Goal: Task Accomplishment & Management: Manage account settings

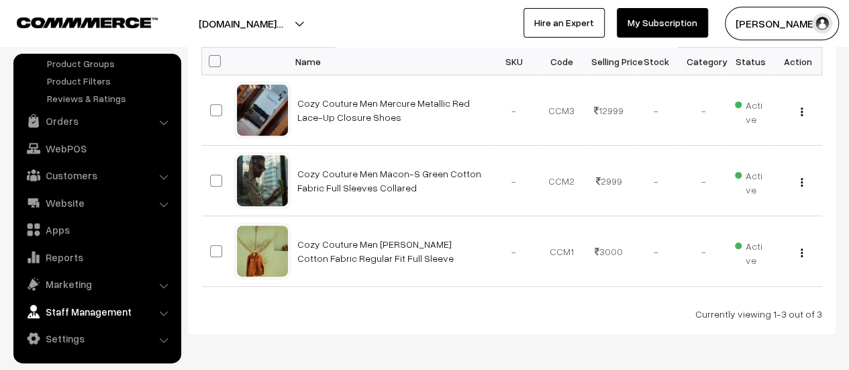
scroll to position [268, 0]
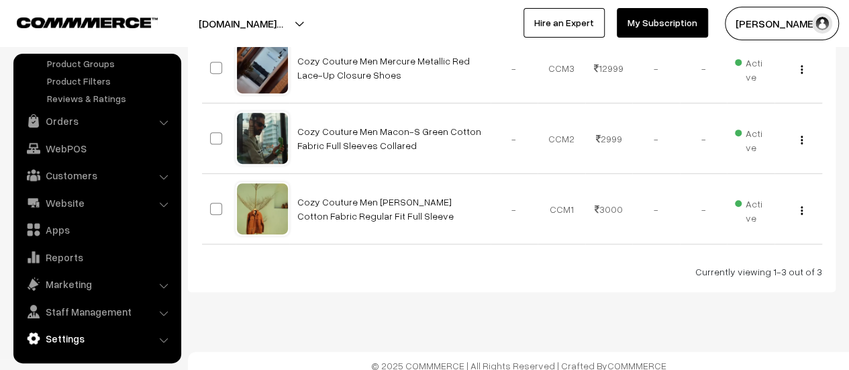
click at [75, 338] on link "Settings" at bounding box center [97, 338] width 160 height 24
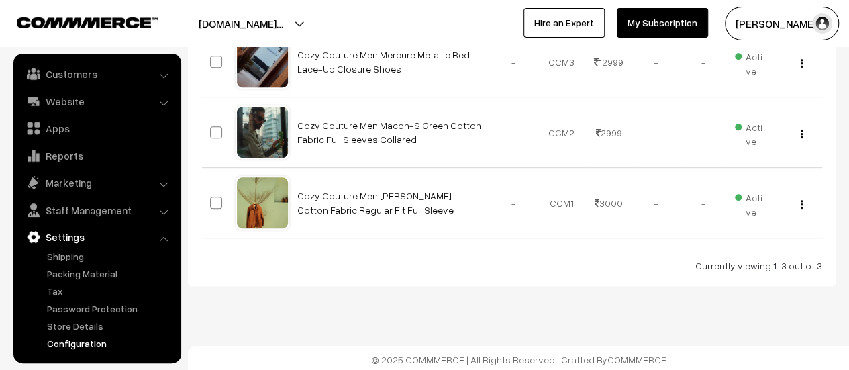
scroll to position [276, 0]
click at [93, 348] on link "Configuration" at bounding box center [110, 343] width 133 height 14
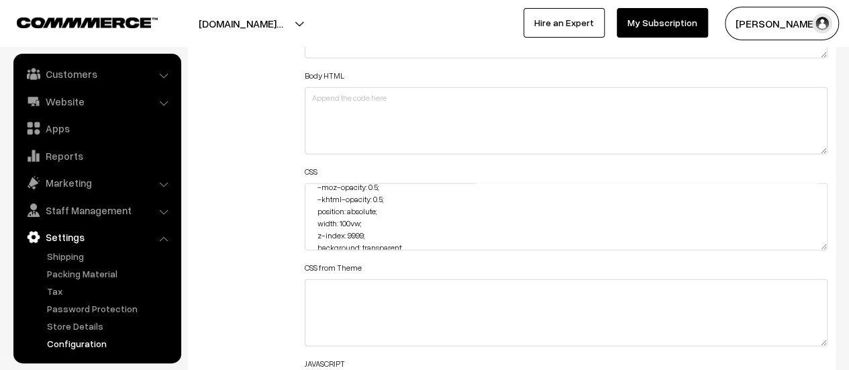
scroll to position [134, 0]
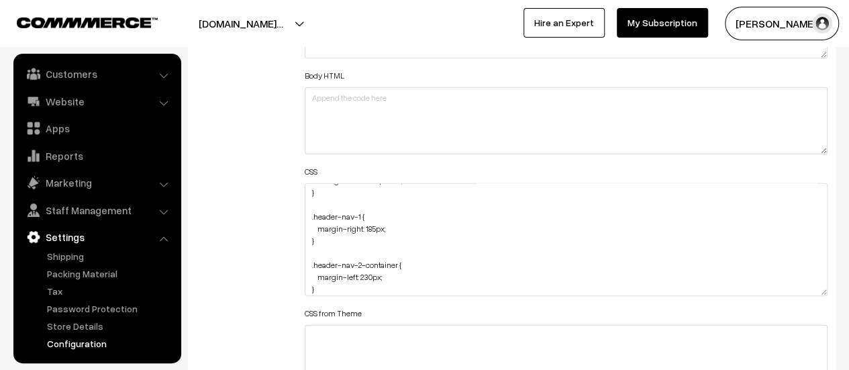
drag, startPoint x: 825, startPoint y: 244, endPoint x: 776, endPoint y: 362, distance: 127.9
click at [779, 296] on textarea ".home-page #headerBottom { background: transparent !important; margin-top: 26px…" at bounding box center [566, 239] width 523 height 113
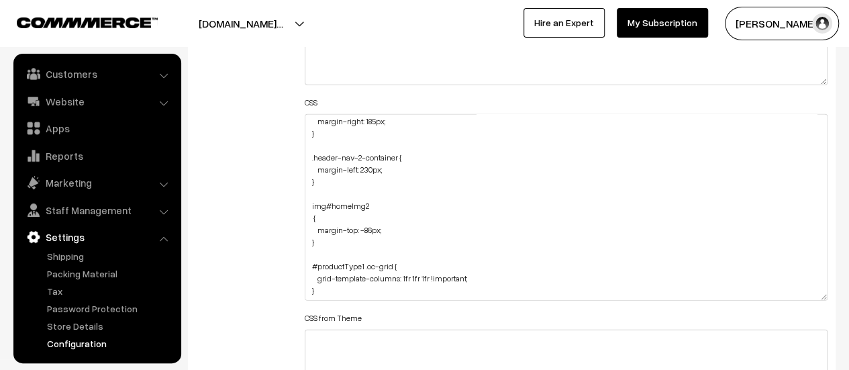
scroll to position [1747, 0]
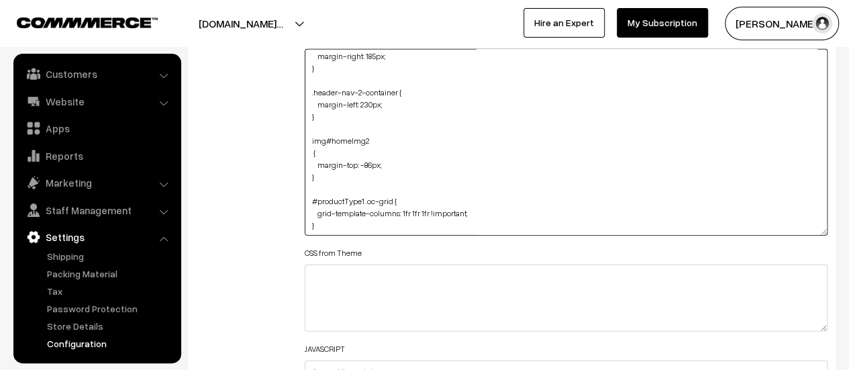
click at [360, 226] on textarea ".home-page #headerBottom { background: transparent !important; margin-top: 26px…" at bounding box center [566, 142] width 523 height 187
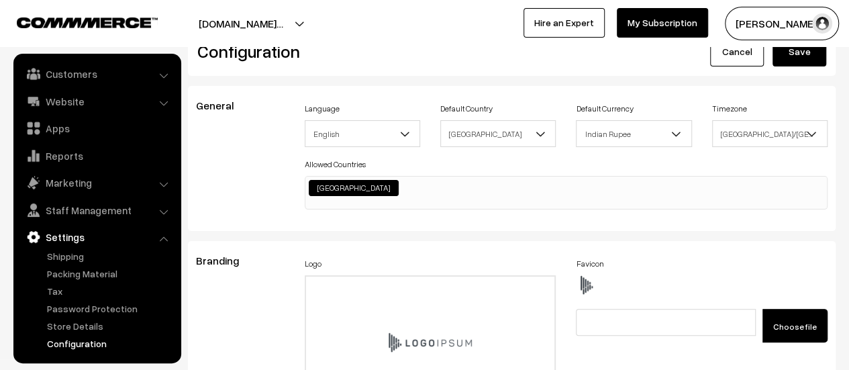
scroll to position [0, 0]
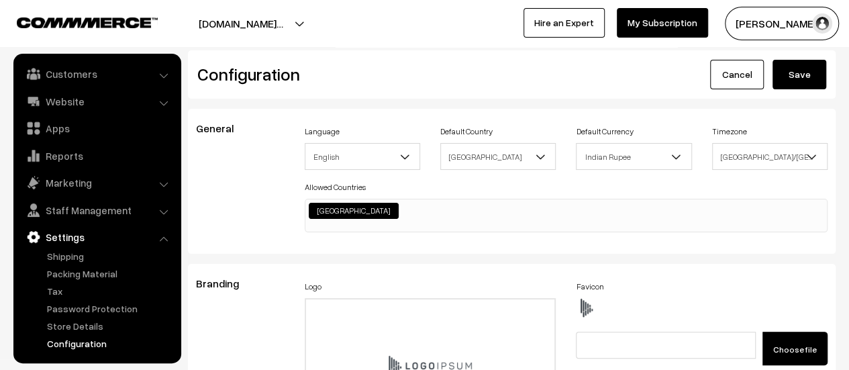
type textarea ".home-page #headerBottom { background: transparent !important; margin-top: 26px…"
click at [793, 84] on button "Save" at bounding box center [800, 75] width 54 height 30
click at [70, 107] on link "Website" at bounding box center [97, 101] width 160 height 24
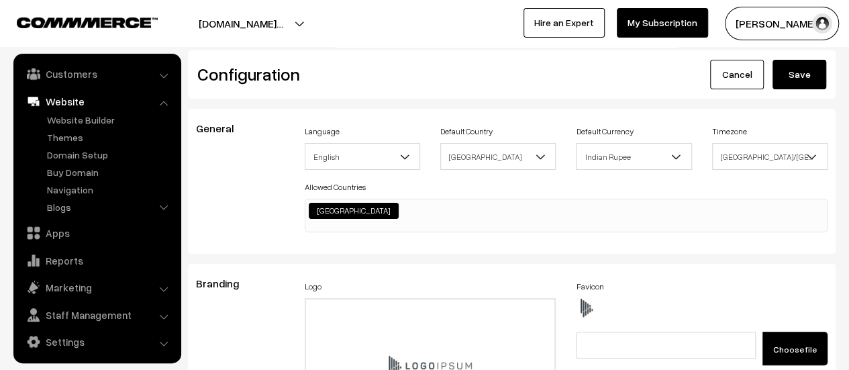
scroll to position [0, 0]
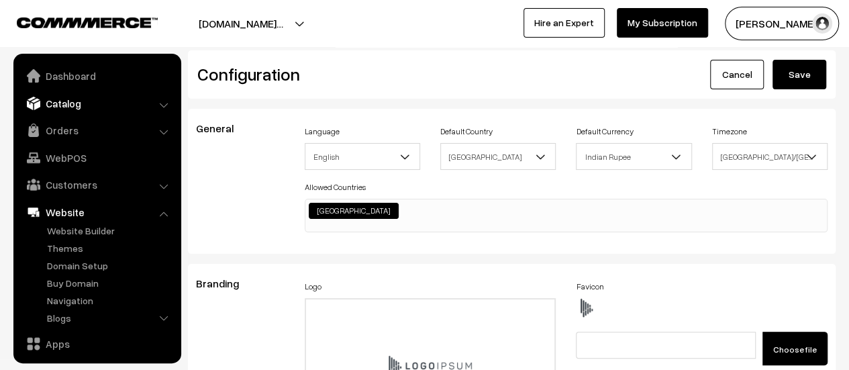
click at [77, 107] on link "Catalog" at bounding box center [97, 103] width 160 height 24
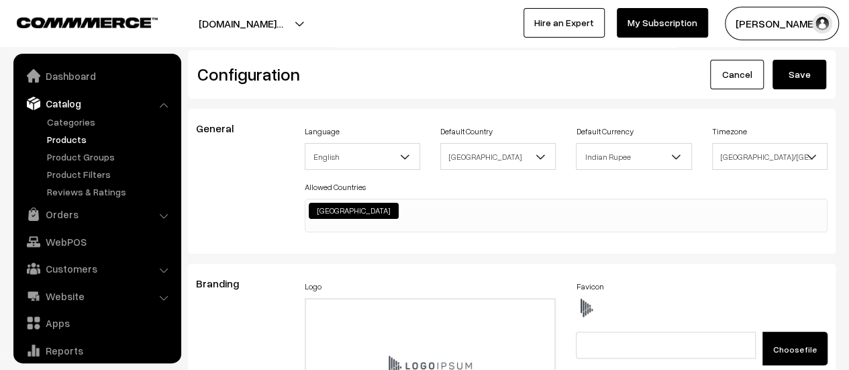
click at [69, 140] on link "Products" at bounding box center [110, 139] width 133 height 14
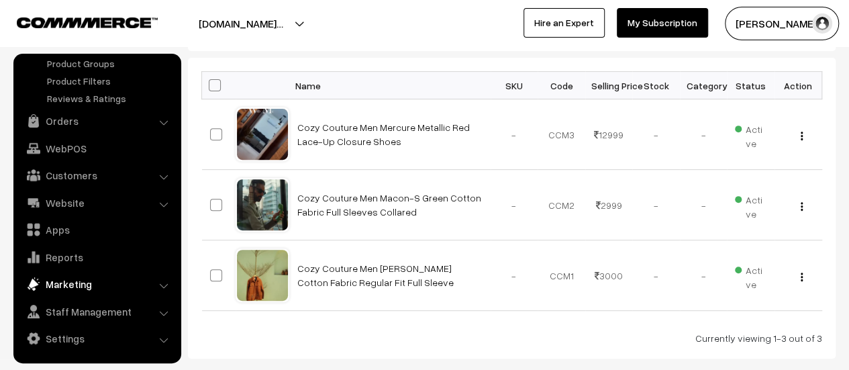
scroll to position [276, 0]
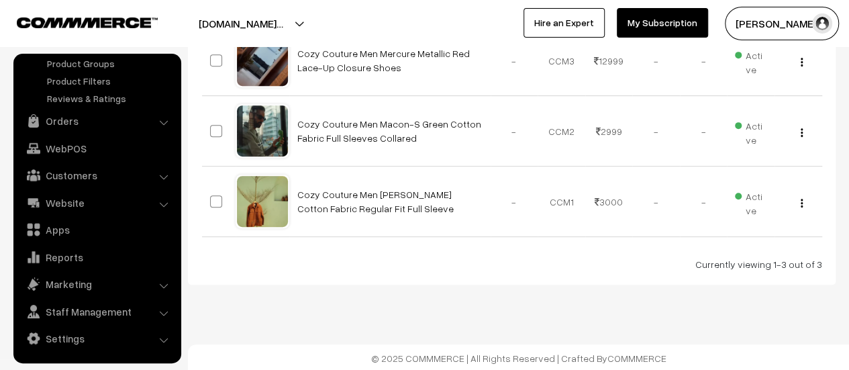
click at [74, 337] on link "Settings" at bounding box center [97, 338] width 160 height 24
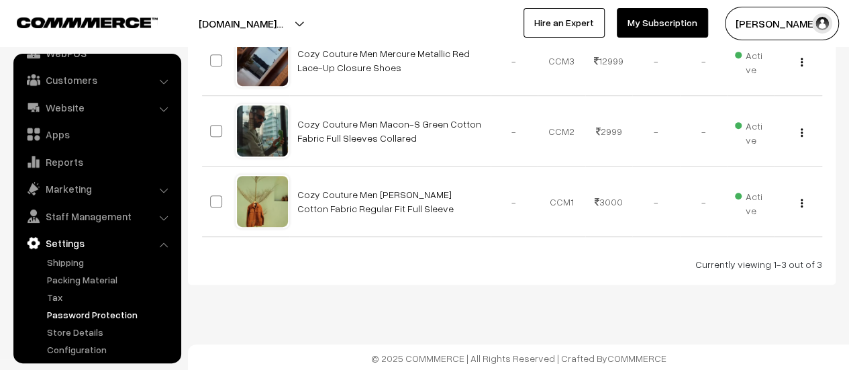
scroll to position [111, 0]
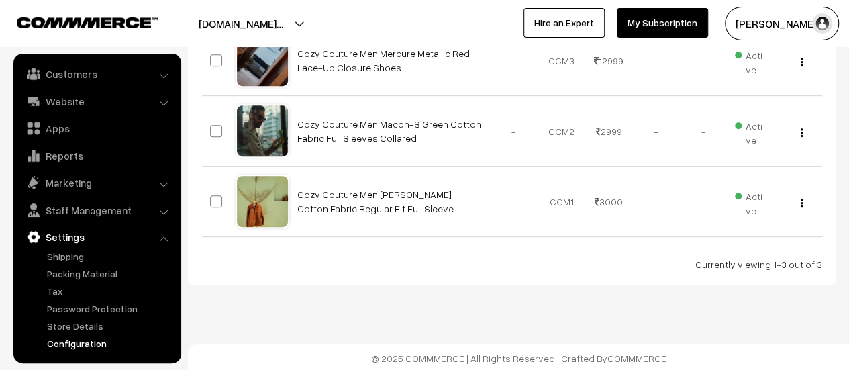
click at [82, 344] on link "Configuration" at bounding box center [110, 343] width 133 height 14
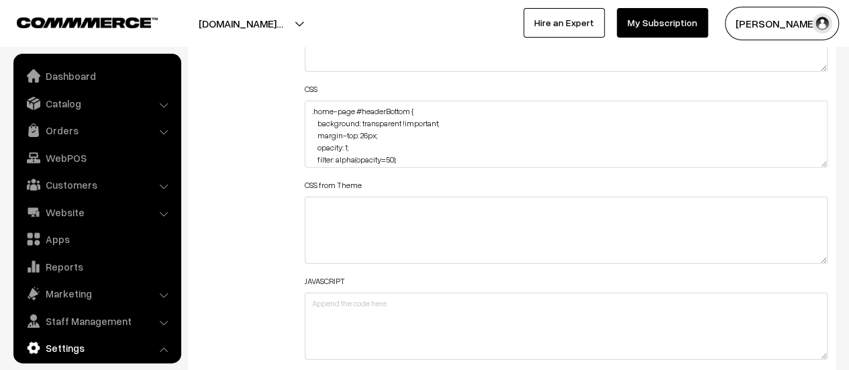
scroll to position [1694, 0]
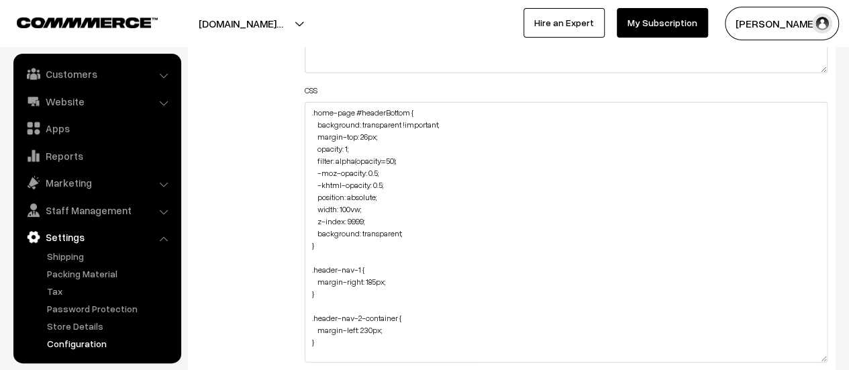
drag, startPoint x: 825, startPoint y: 164, endPoint x: 803, endPoint y: 357, distance: 194.6
click at [803, 357] on textarea ".home-page #headerBottom { background: transparent !important; margin-top: 26px…" at bounding box center [566, 232] width 523 height 260
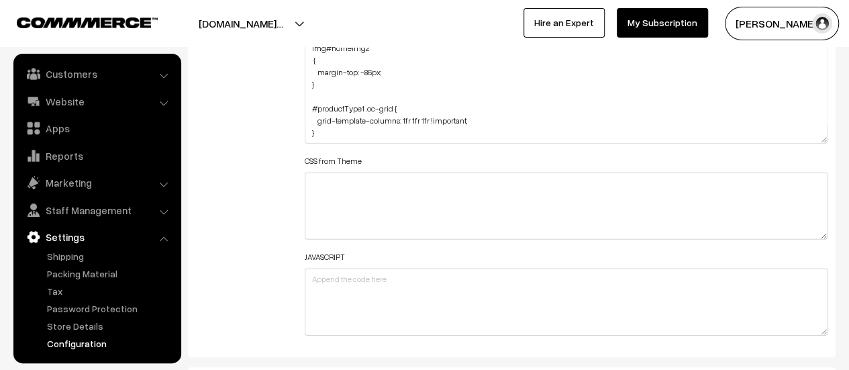
scroll to position [1895, 0]
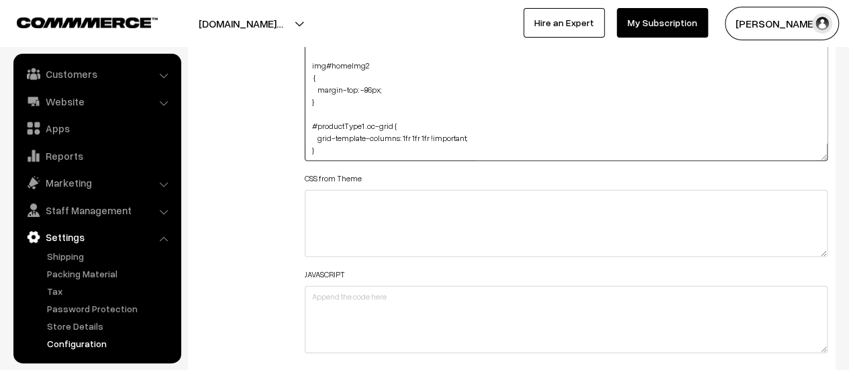
click at [336, 142] on textarea ".home-page #headerBottom { background: transparent !important; margin-top: 26px…" at bounding box center [566, 31] width 523 height 260
paste textarea "#card { padding: 0px; display: none; }"
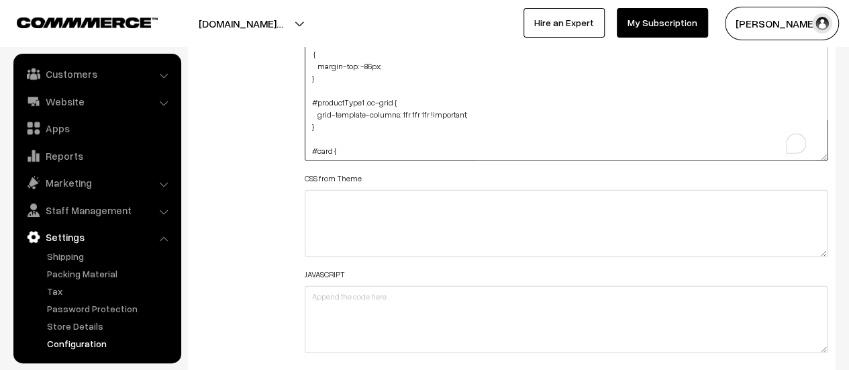
scroll to position [154, 0]
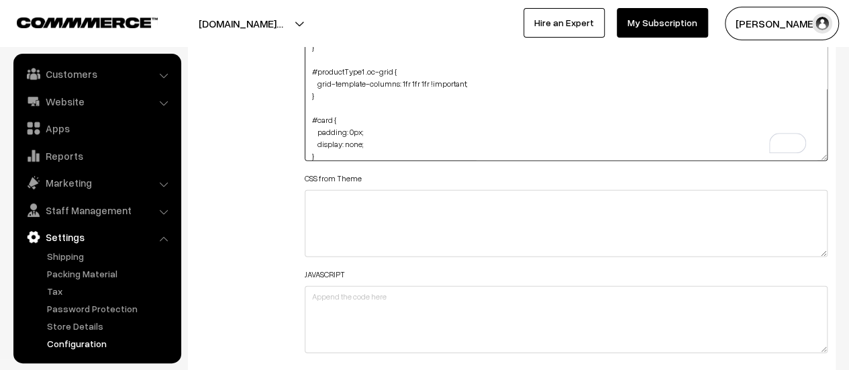
drag, startPoint x: 379, startPoint y: 128, endPoint x: 315, endPoint y: 128, distance: 63.8
click at [315, 128] on textarea ".home-page #headerBottom { background: transparent !important; margin-top: 26px…" at bounding box center [566, 31] width 523 height 260
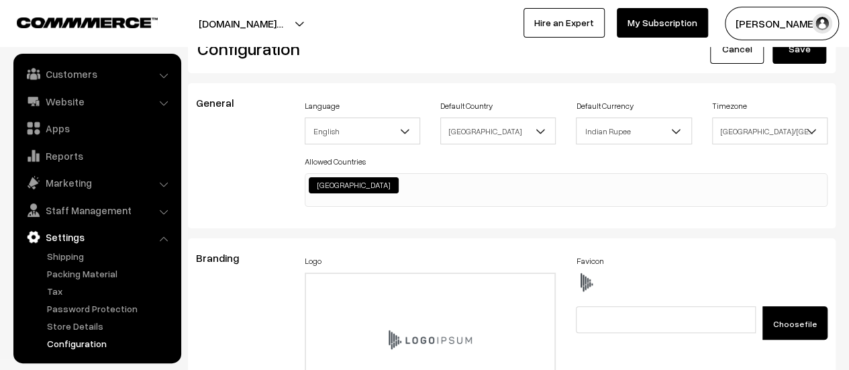
scroll to position [0, 0]
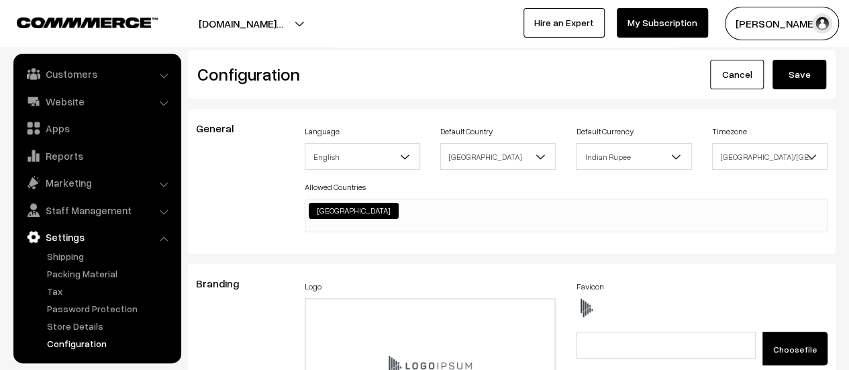
type textarea ".home-page #headerBottom { background: transparent !important; margin-top: 26px…"
drag, startPoint x: 804, startPoint y: 77, endPoint x: 799, endPoint y: 83, distance: 8.1
click at [804, 77] on button "Save" at bounding box center [800, 75] width 54 height 30
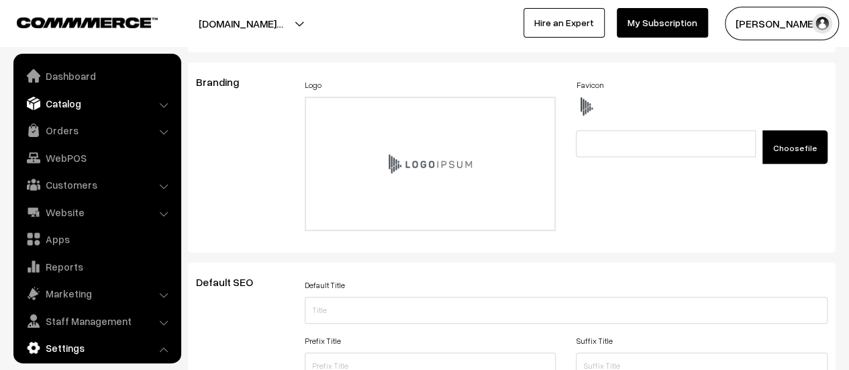
drag, startPoint x: 76, startPoint y: 105, endPoint x: 74, endPoint y: 112, distance: 7.7
click at [76, 105] on link "Catalog" at bounding box center [97, 103] width 160 height 24
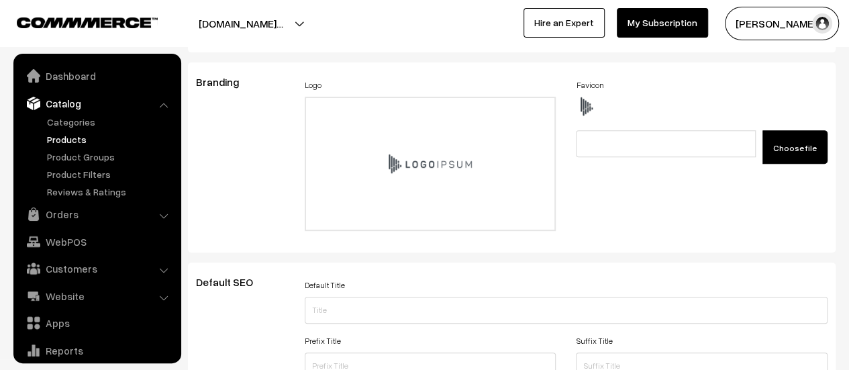
click at [72, 141] on link "Products" at bounding box center [110, 139] width 133 height 14
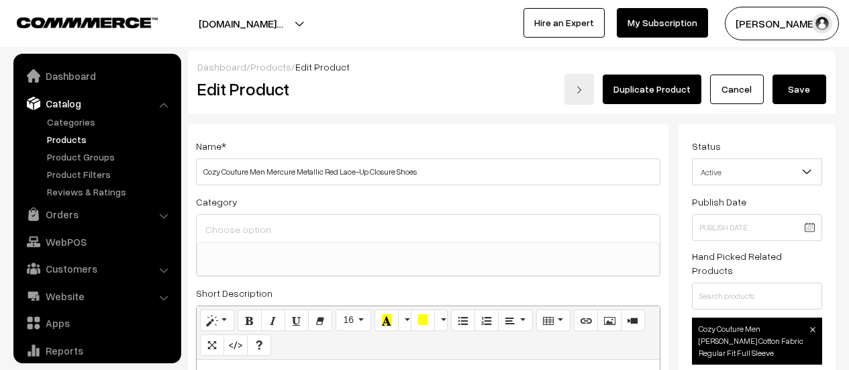
select select
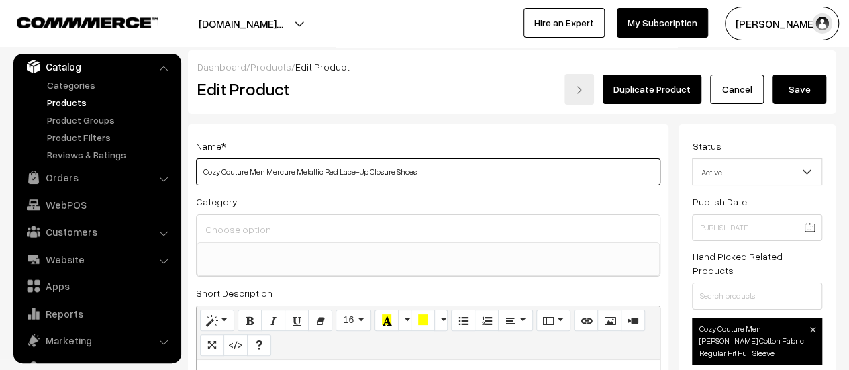
drag, startPoint x: 429, startPoint y: 175, endPoint x: 193, endPoint y: 162, distance: 235.9
click at [234, 171] on input "Hoodies/jacket" at bounding box center [428, 171] width 464 height 27
click at [236, 175] on input "Hoodies/jacket" at bounding box center [428, 171] width 464 height 27
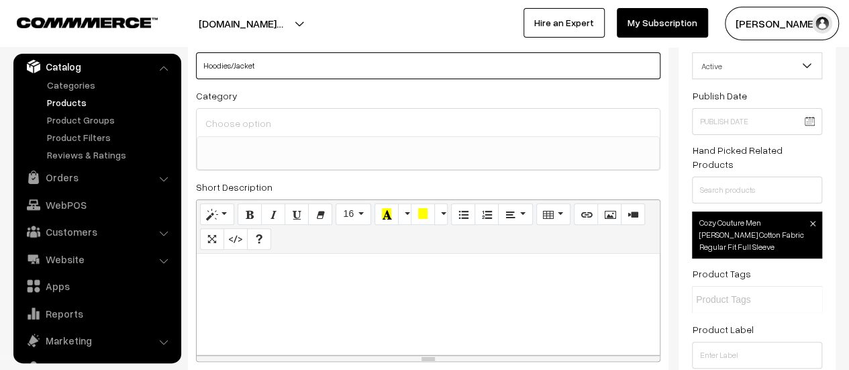
scroll to position [134, 0]
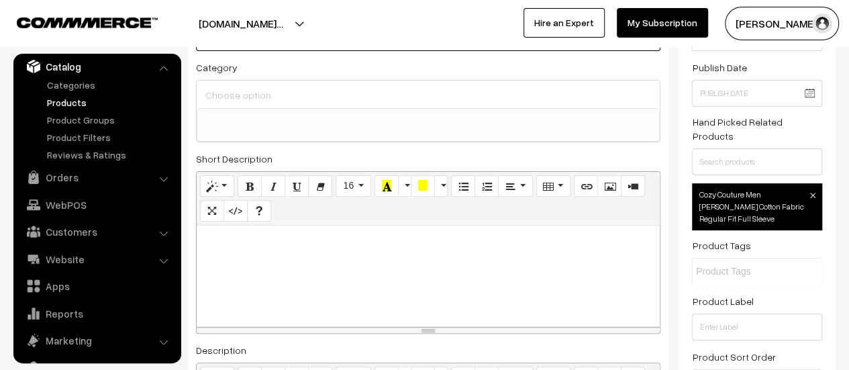
type input "Hoodies/Jacket"
click at [812, 193] on img at bounding box center [812, 195] width 5 height 5
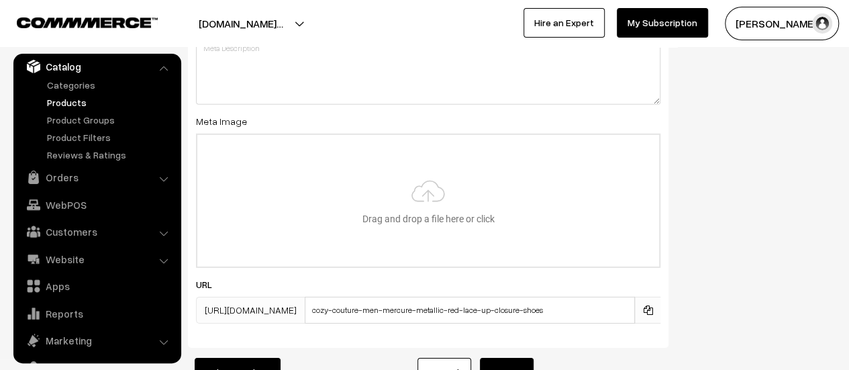
scroll to position [2120, 0]
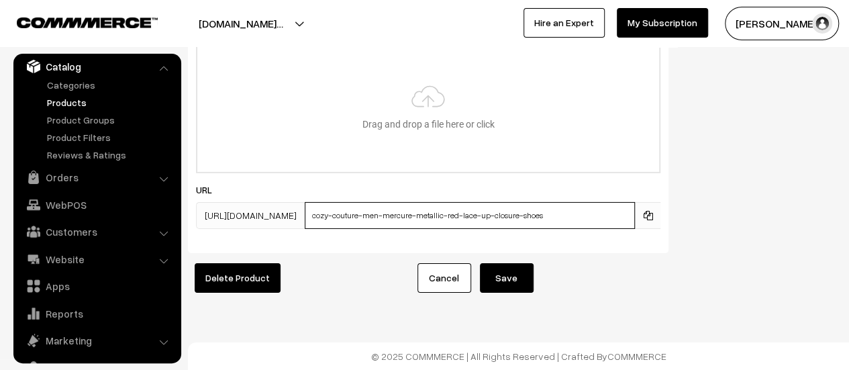
click at [477, 205] on input "cozy-couture-men-mercure-metallic-red-lace-up-closure-shoes" at bounding box center [470, 215] width 330 height 27
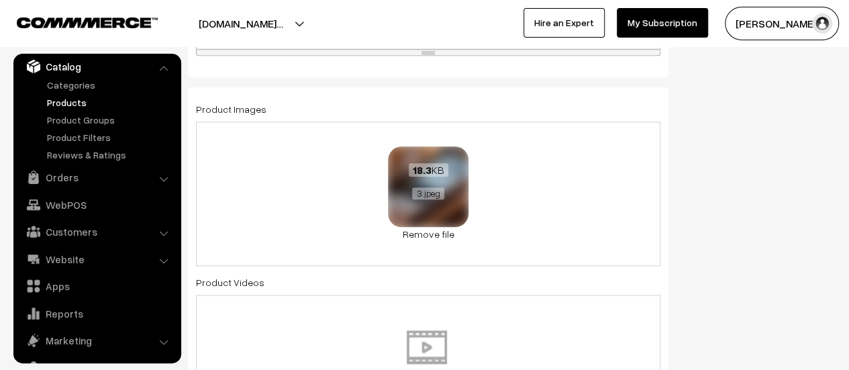
scroll to position [671, 0]
type input "hoodies"
click at [426, 231] on link "Remove file" at bounding box center [428, 233] width 81 height 14
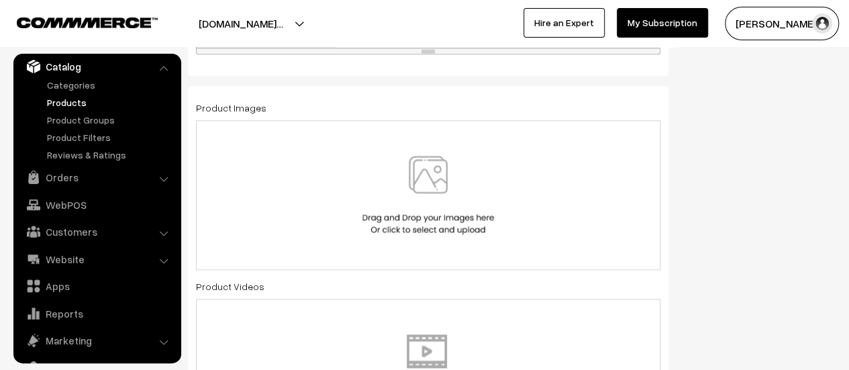
click at [445, 193] on img at bounding box center [428, 195] width 138 height 79
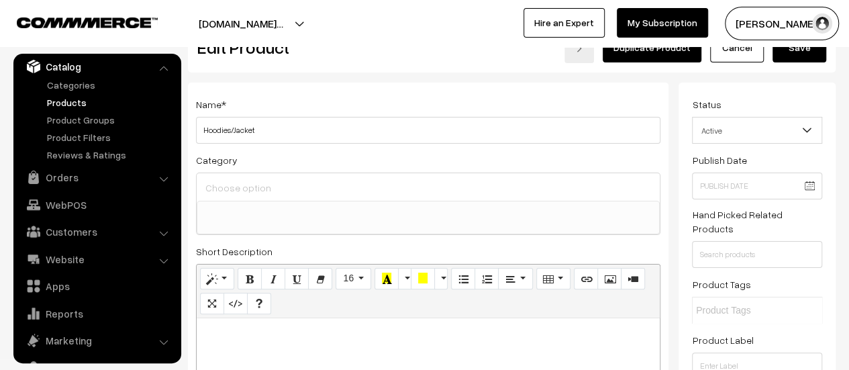
scroll to position [0, 0]
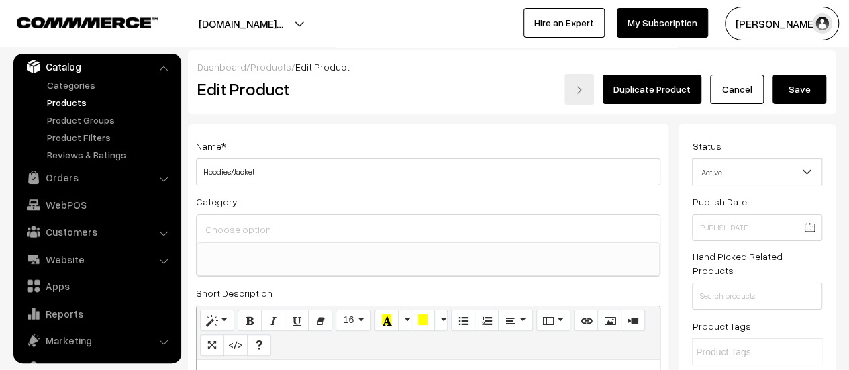
click at [808, 88] on button "Save" at bounding box center [800, 90] width 54 height 30
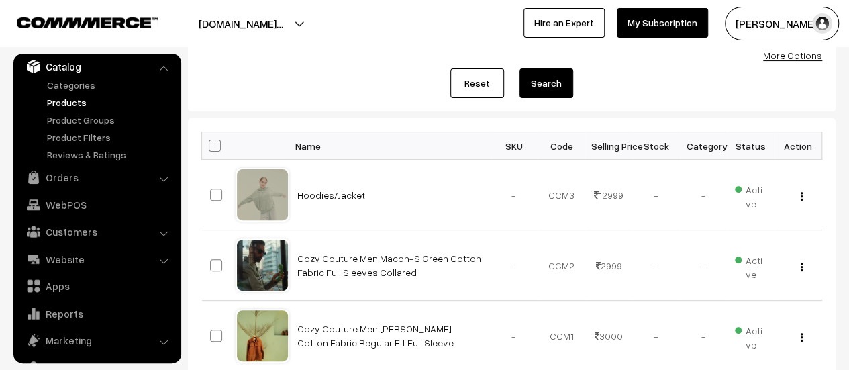
scroll to position [201, 0]
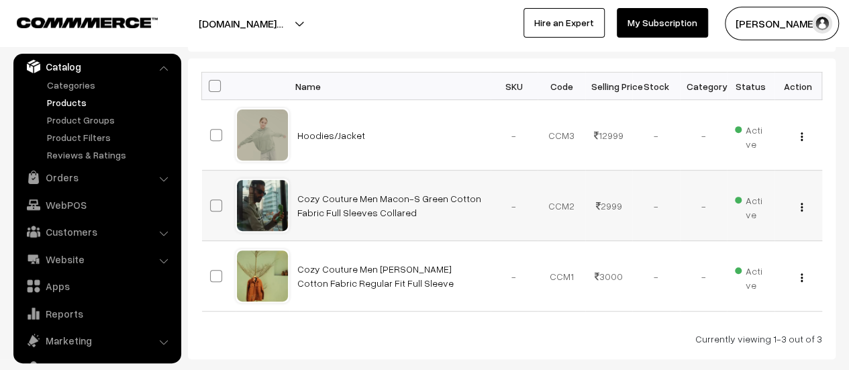
click at [798, 206] on div "View Edit Delete" at bounding box center [799, 206] width 32 height 14
click at [802, 207] on img "button" at bounding box center [802, 207] width 2 height 9
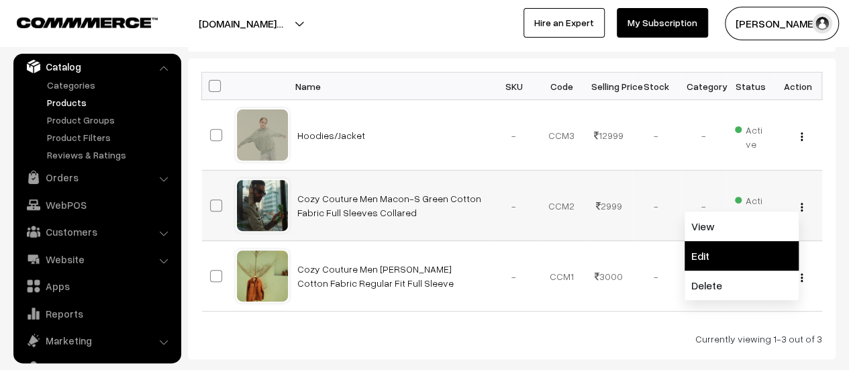
click at [701, 252] on link "Edit" at bounding box center [742, 256] width 114 height 30
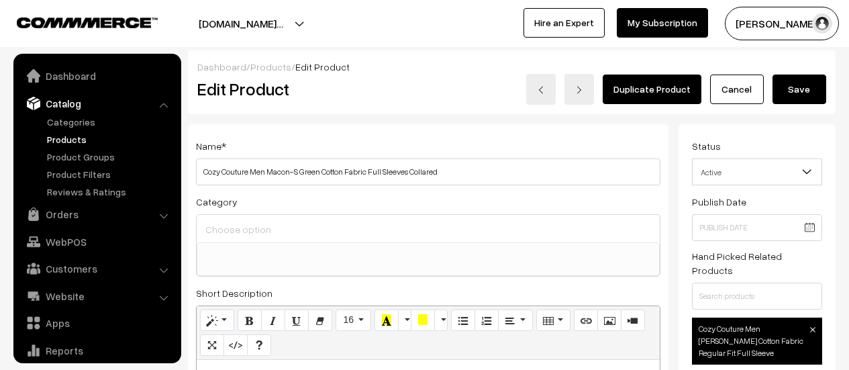
select select
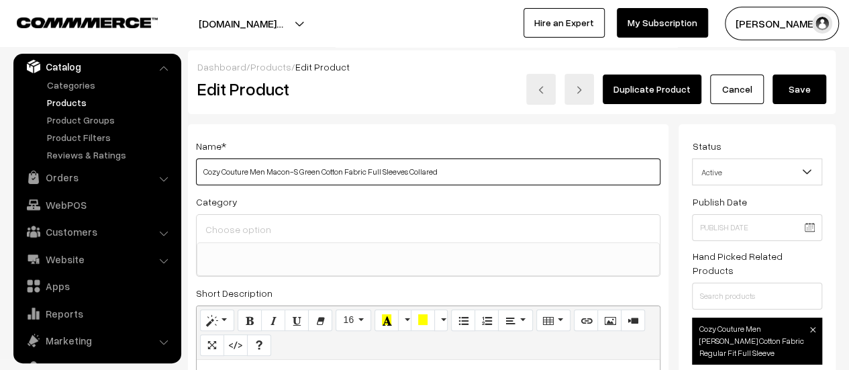
click at [289, 183] on input "Cozy Couture Men Macon-S Green Cotton Fabric Full Sleeves Collared" at bounding box center [428, 171] width 464 height 27
paste input "Shoes"
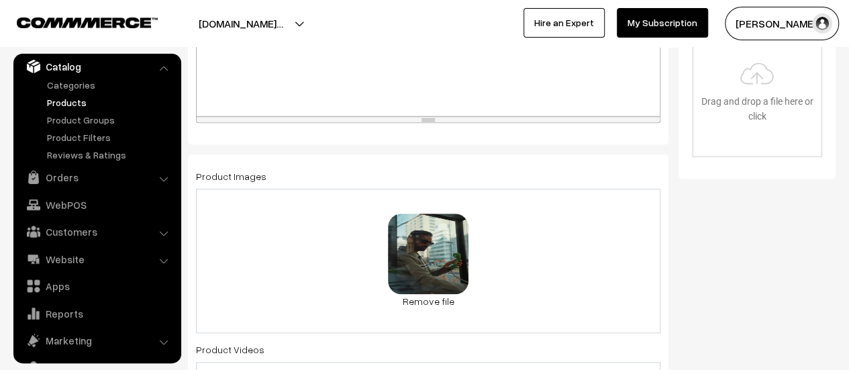
scroll to position [604, 0]
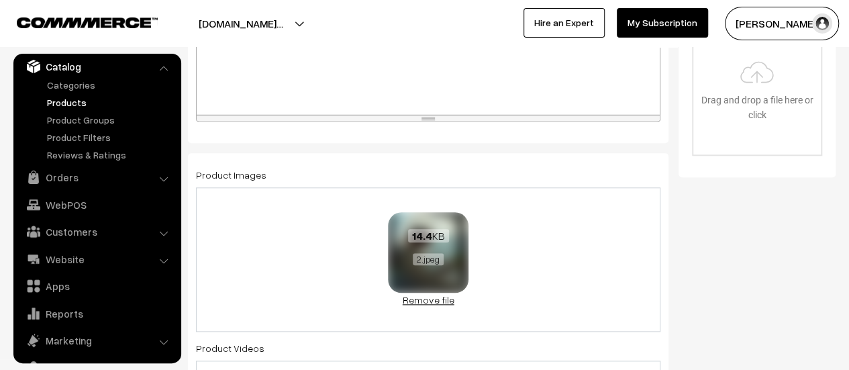
type input "Shoes"
click at [433, 293] on link "Remove file" at bounding box center [428, 300] width 81 height 14
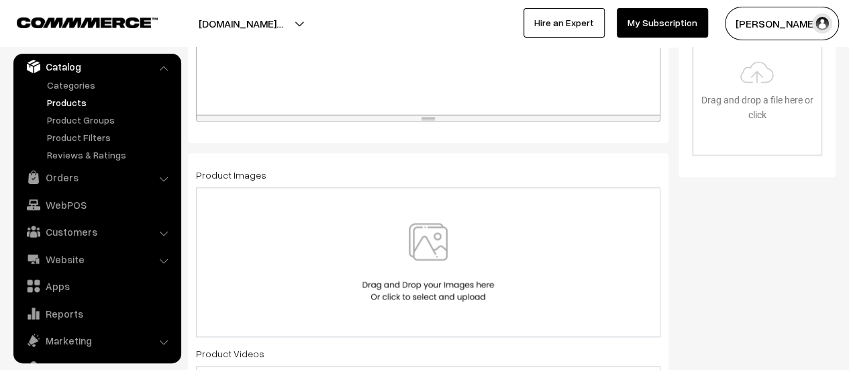
click at [437, 267] on img at bounding box center [428, 262] width 138 height 79
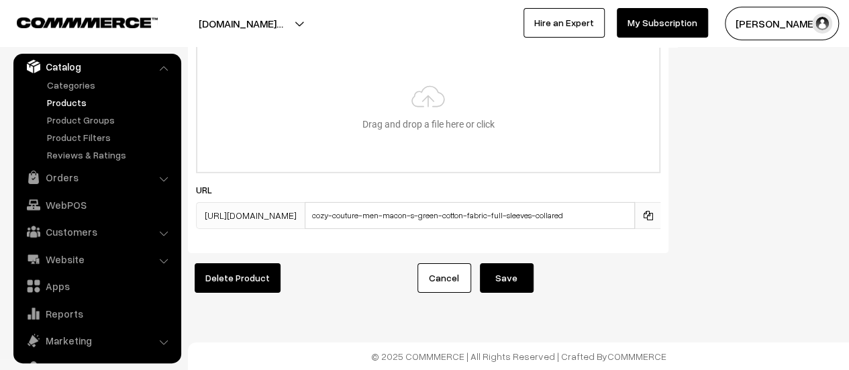
scroll to position [2114, 0]
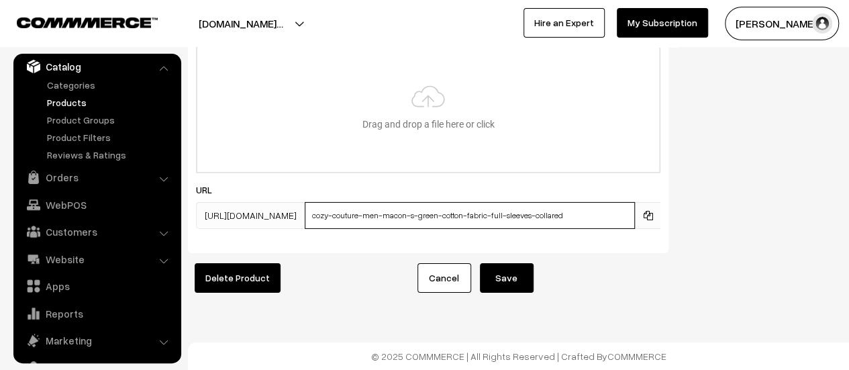
click at [446, 202] on input "cozy-couture-men-macon-s-green-cotton-fabric-full-sleeves-collared" at bounding box center [470, 215] width 330 height 27
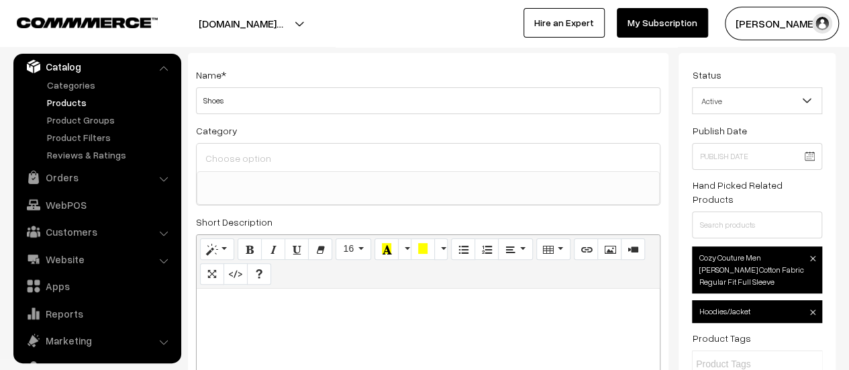
scroll to position [0, 0]
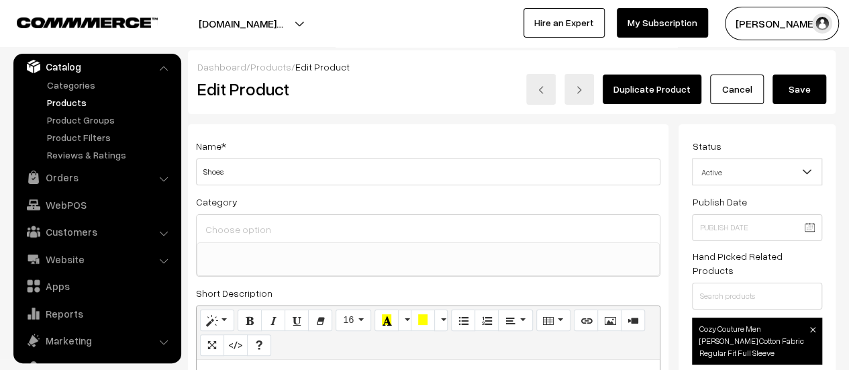
type input "shoes"
click at [812, 323] on span at bounding box center [812, 329] width 5 height 12
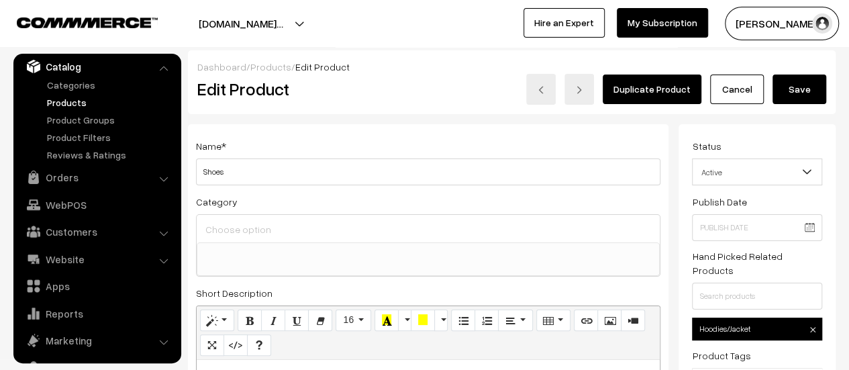
click at [812, 323] on span at bounding box center [812, 329] width 5 height 12
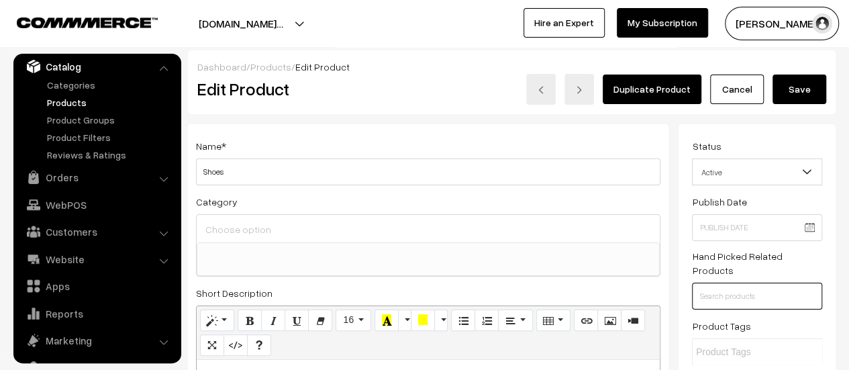
click at [783, 285] on input "text" at bounding box center [757, 296] width 130 height 27
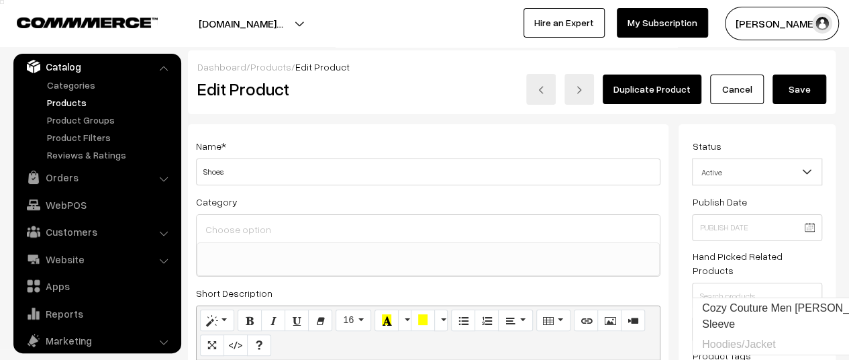
click at [779, 87] on button "Save" at bounding box center [800, 90] width 54 height 30
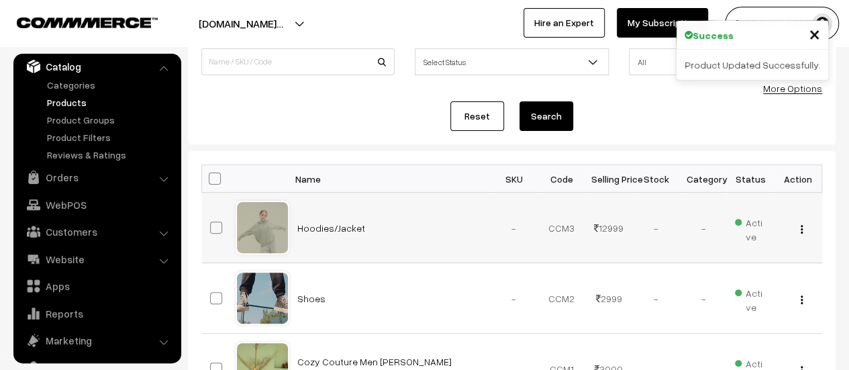
scroll to position [134, 0]
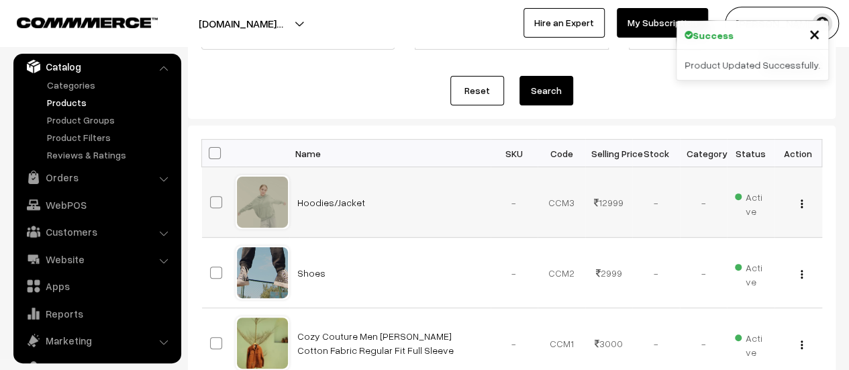
click at [798, 203] on div "View Edit Delete" at bounding box center [799, 202] width 32 height 14
click at [801, 203] on img "button" at bounding box center [802, 203] width 2 height 9
click at [395, 95] on div "Reset Search" at bounding box center [511, 91] width 621 height 30
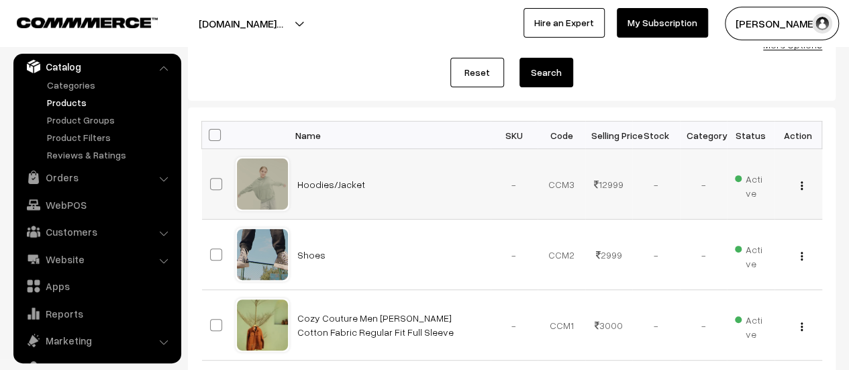
scroll to position [268, 0]
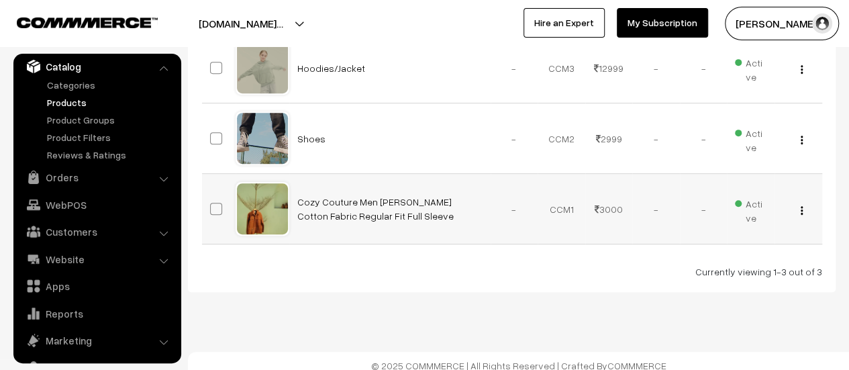
click at [801, 212] on img "button" at bounding box center [802, 210] width 2 height 9
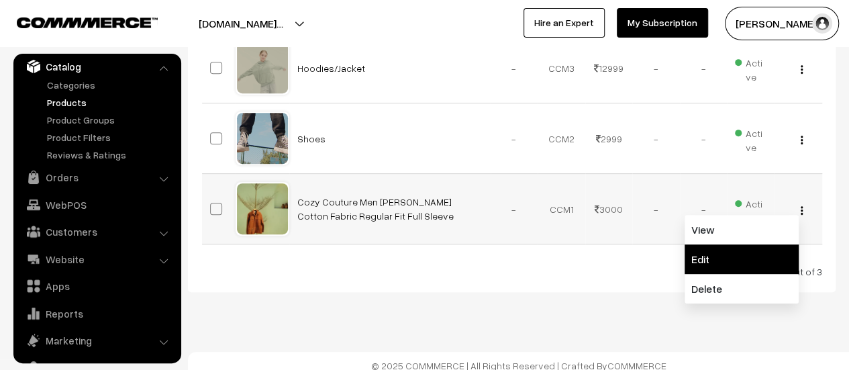
click at [708, 254] on link "Edit" at bounding box center [742, 259] width 114 height 30
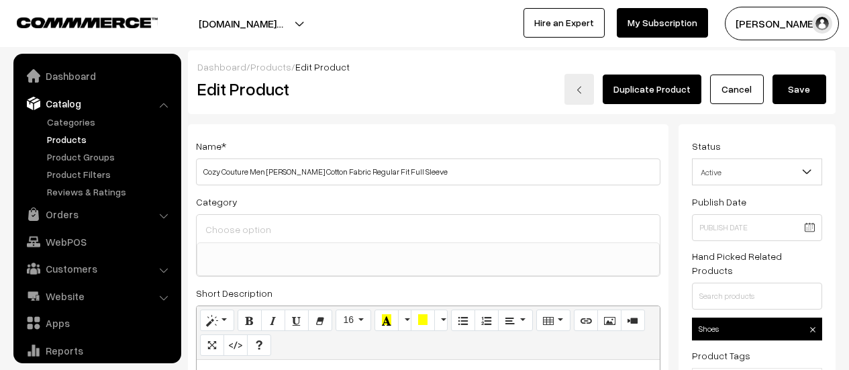
select select
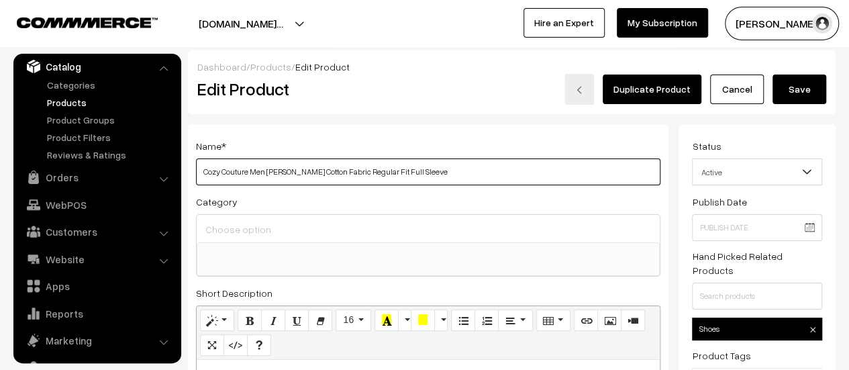
click at [411, 178] on input "Cozy Couture Men Stenay Rust Cotton Fabric Regular Fit Full Sleeve" at bounding box center [428, 171] width 464 height 27
paste input "Women"
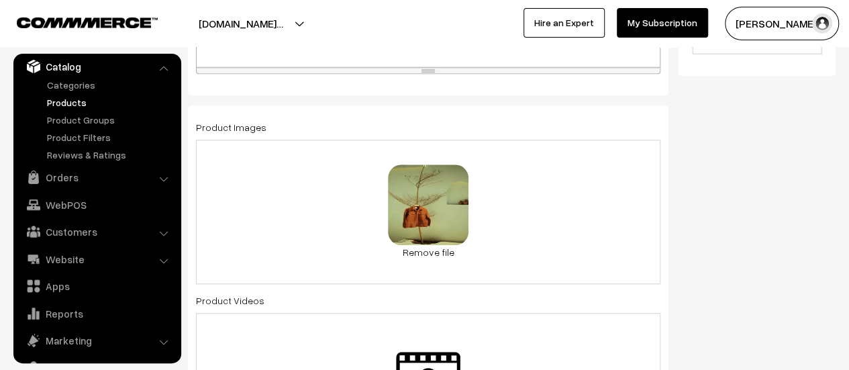
scroll to position [671, 0]
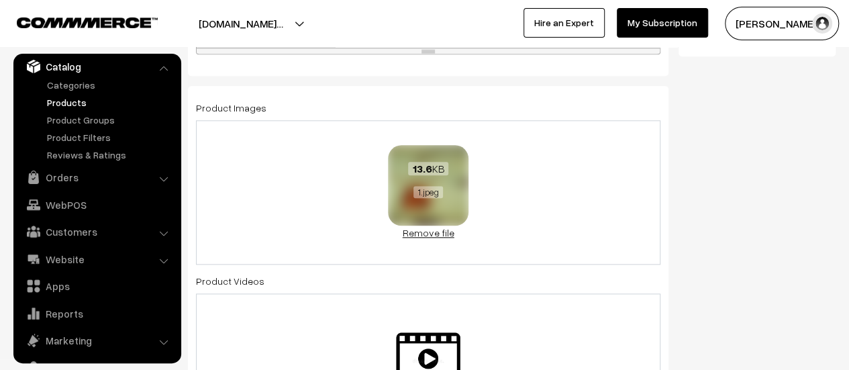
click at [436, 232] on link "Remove file" at bounding box center [428, 233] width 81 height 14
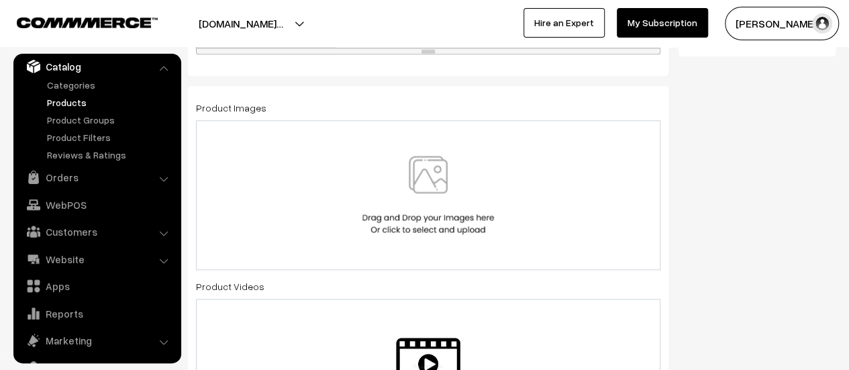
click at [447, 185] on img at bounding box center [428, 195] width 138 height 79
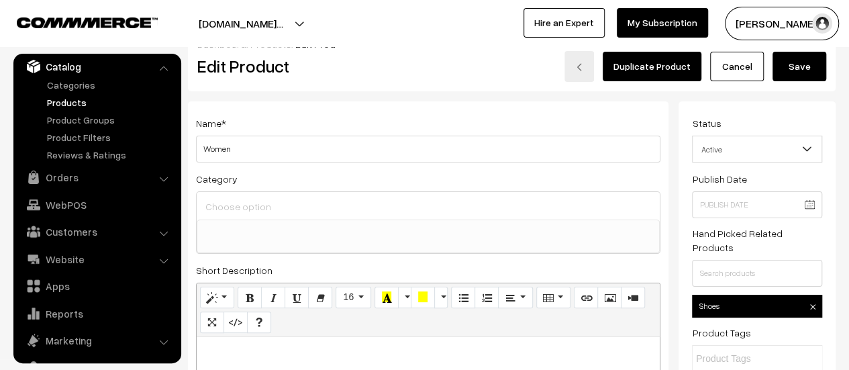
scroll to position [0, 0]
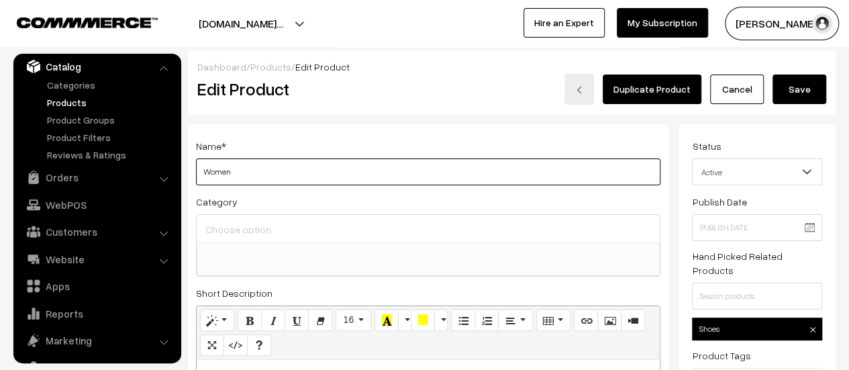
click at [272, 169] on input "Women" at bounding box center [428, 171] width 464 height 27
type input "W"
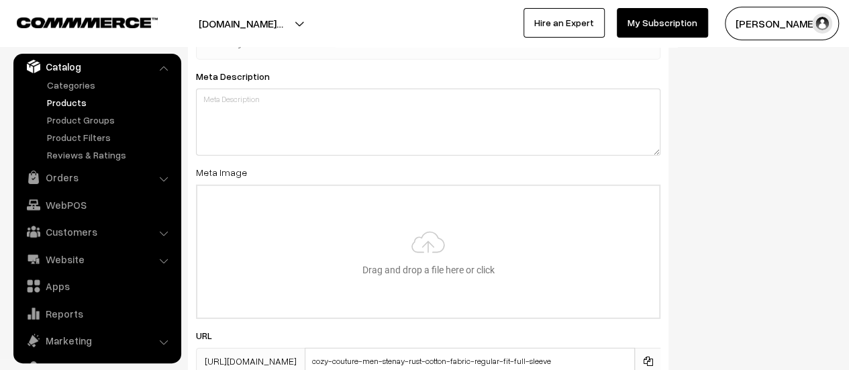
scroll to position [2081, 0]
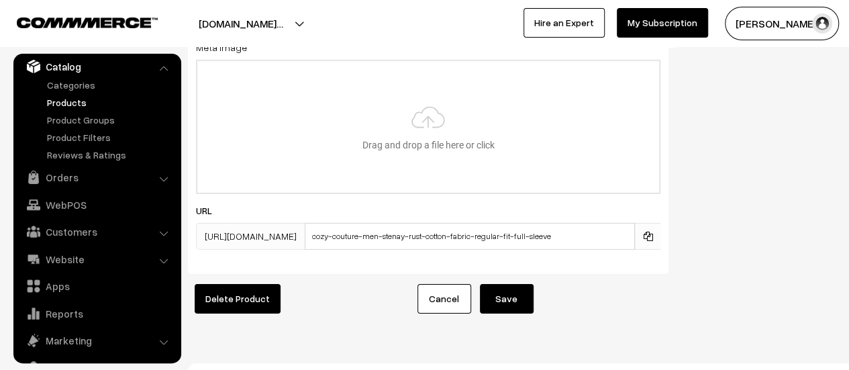
type input "Top Dress"
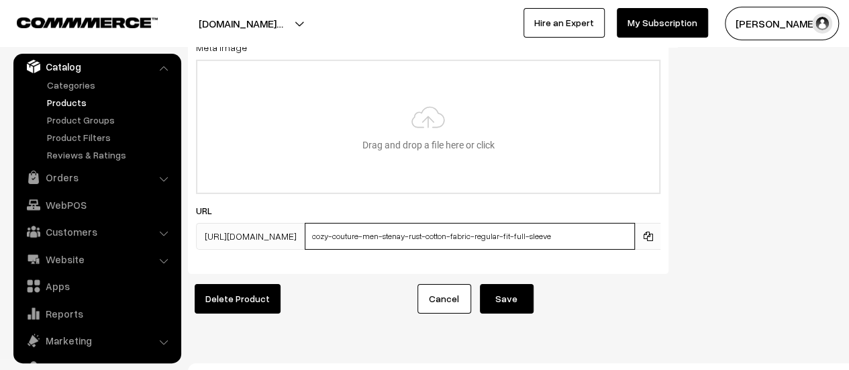
click at [473, 242] on input "cozy-couture-men-stenay-rust-cotton-fabric-regular-fit-full-sleeve" at bounding box center [470, 236] width 330 height 27
type input "T"
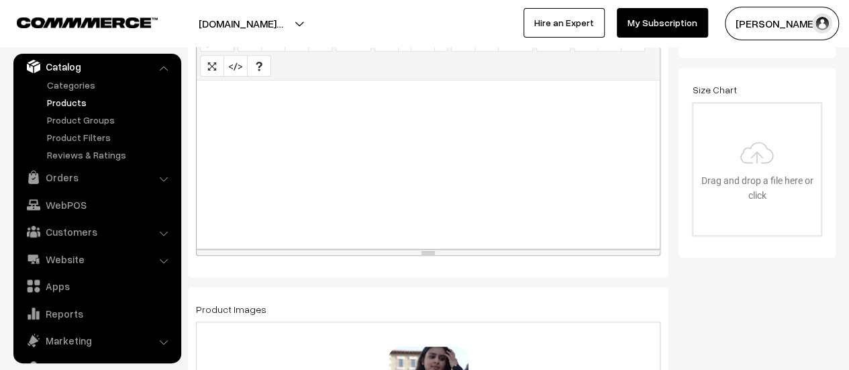
scroll to position [0, 0]
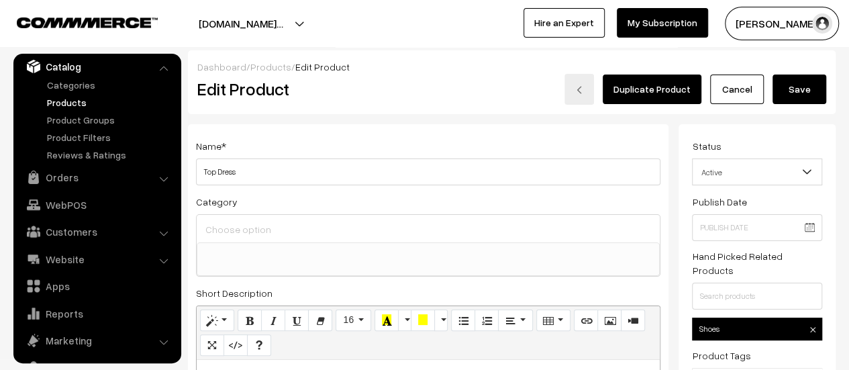
type input "top-dress"
click at [796, 91] on button "Save" at bounding box center [800, 90] width 54 height 30
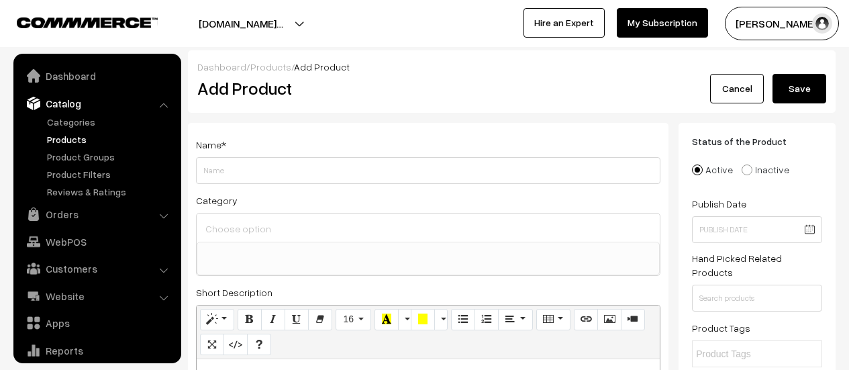
select select
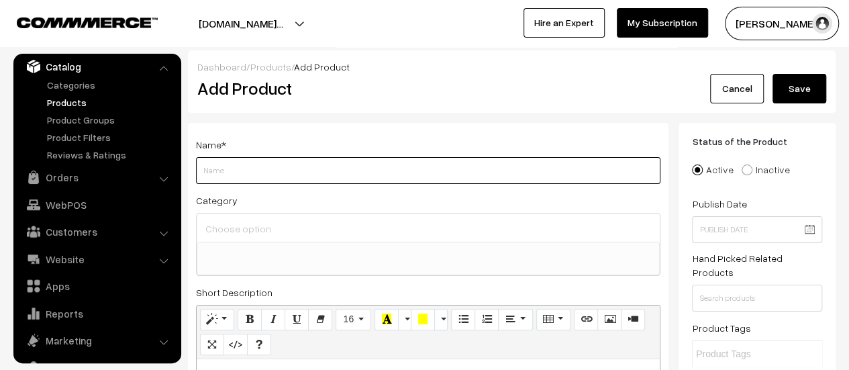
click at [297, 177] on input "Weight" at bounding box center [428, 170] width 464 height 27
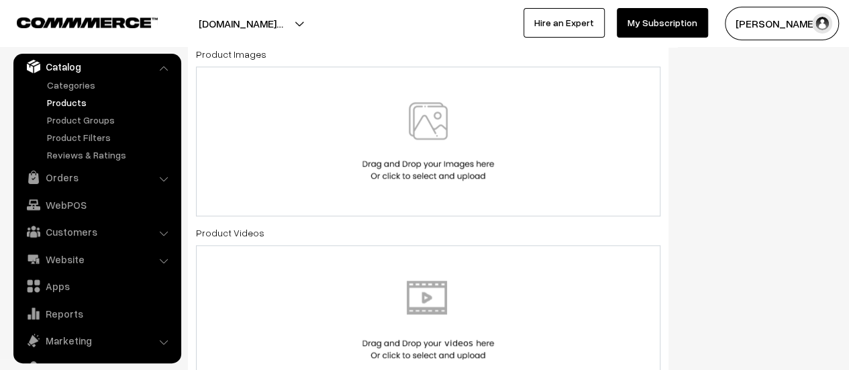
scroll to position [738, 0]
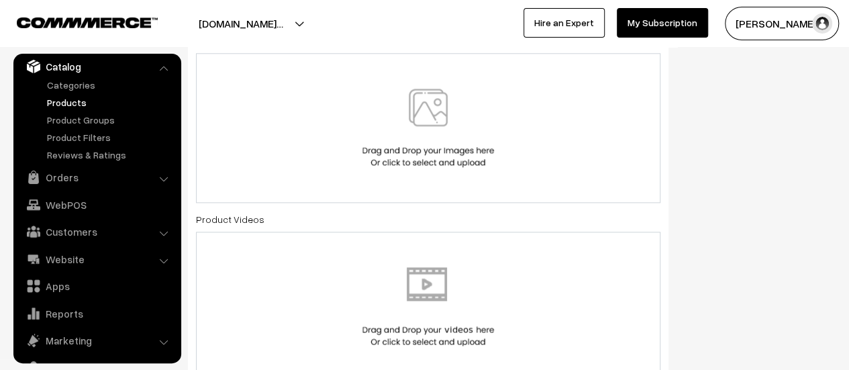
type input "Men's T-shirt"
click at [428, 126] on img at bounding box center [428, 128] width 138 height 79
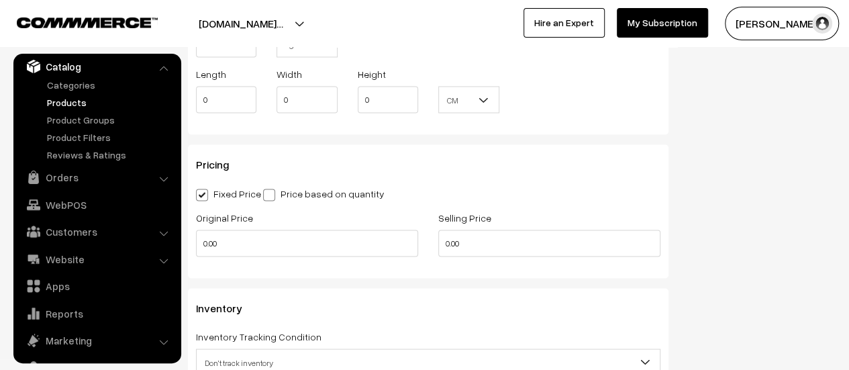
scroll to position [1208, 0]
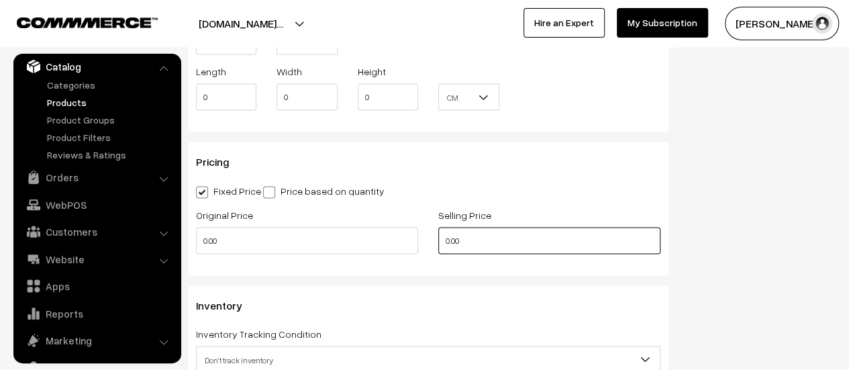
click at [464, 240] on input "0.00" at bounding box center [549, 240] width 222 height 27
type input "1"
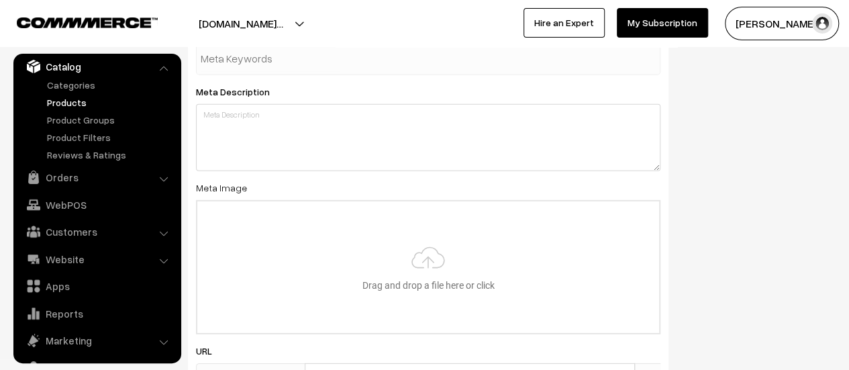
scroll to position [2043, 0]
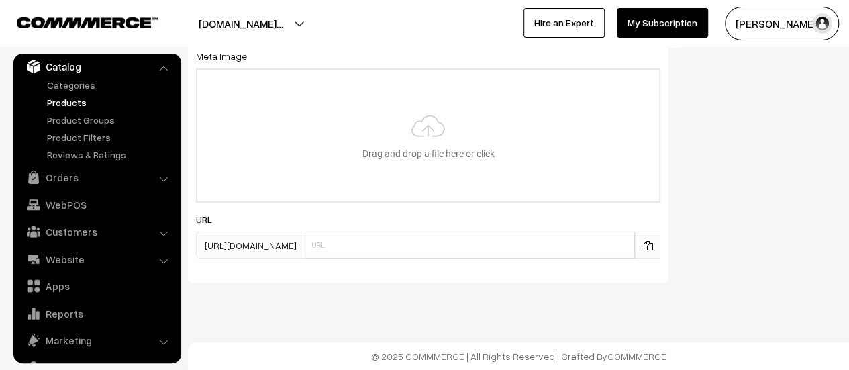
type input "5000"
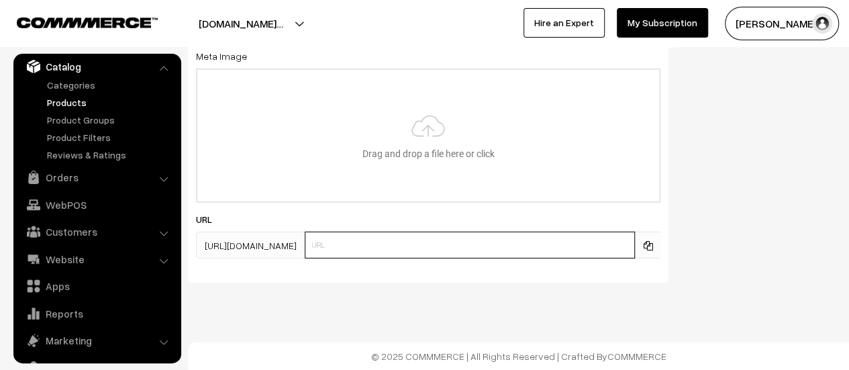
click at [485, 245] on input "text" at bounding box center [470, 245] width 330 height 27
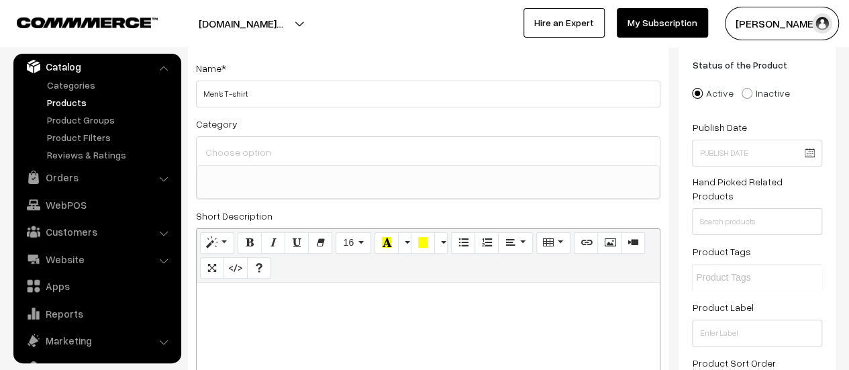
scroll to position [0, 0]
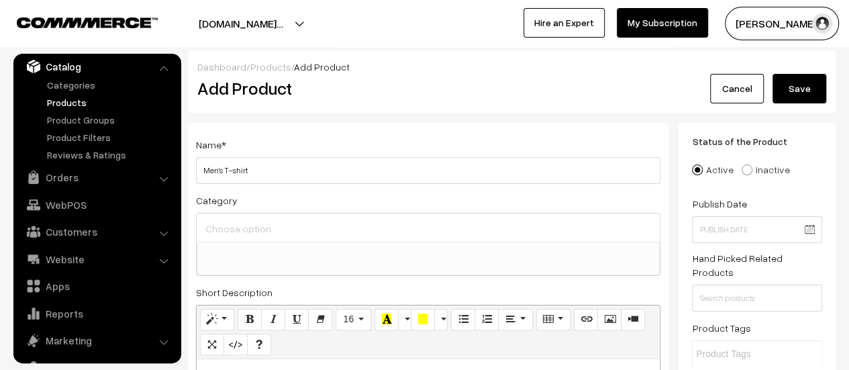
type input "mens-t-shirt"
click at [799, 85] on button "Save" at bounding box center [800, 89] width 54 height 30
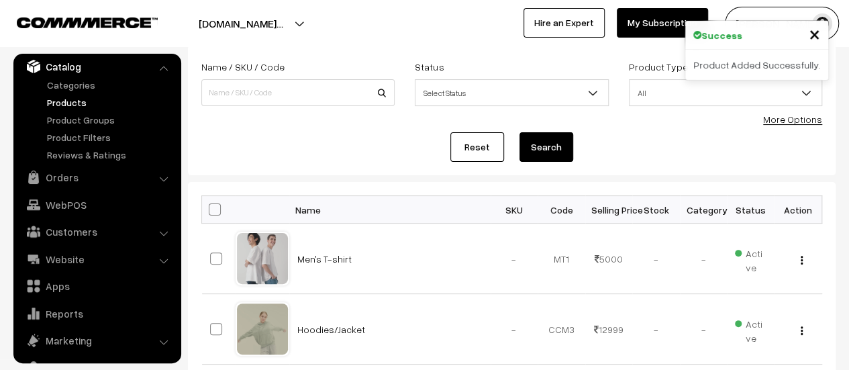
scroll to position [145, 0]
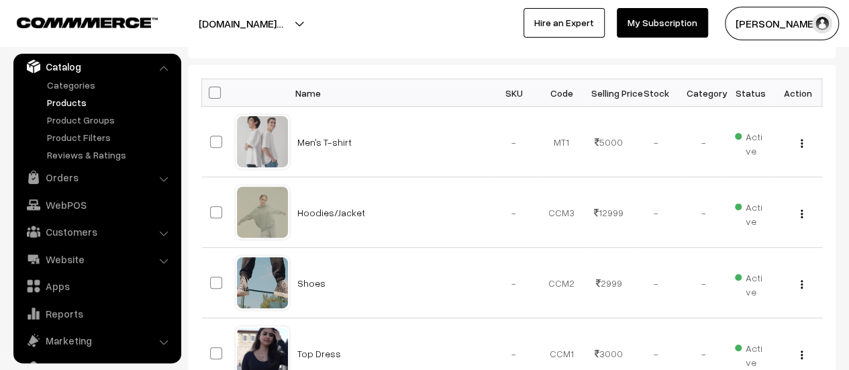
scroll to position [211, 0]
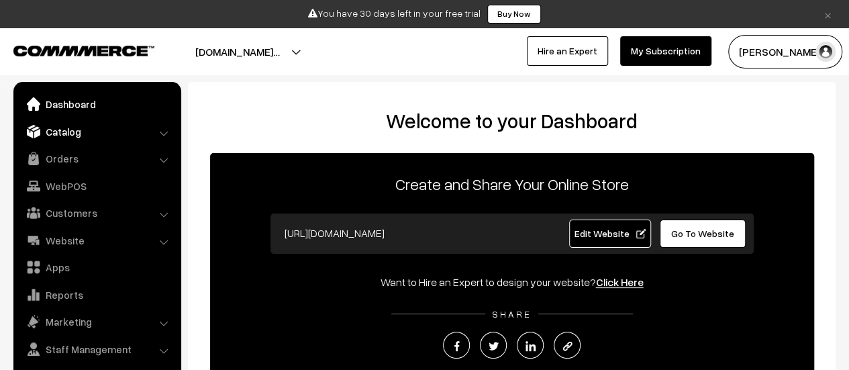
scroll to position [9, 0]
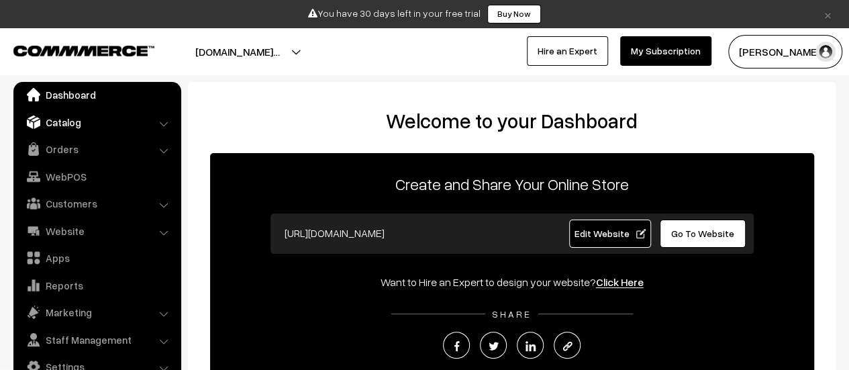
click at [72, 126] on link "Catalog" at bounding box center [97, 122] width 160 height 24
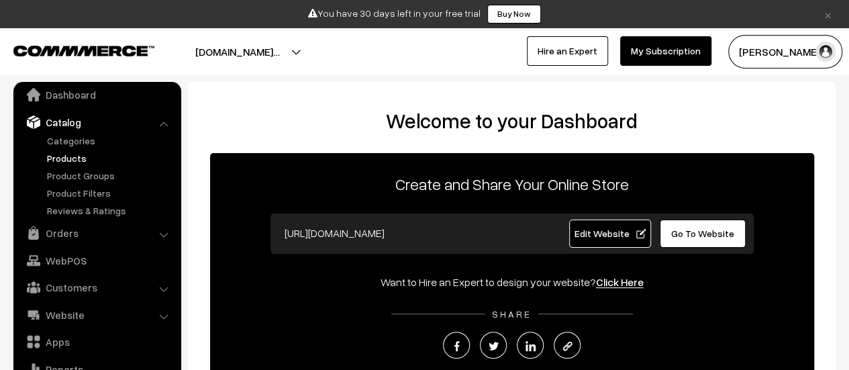
click at [77, 155] on link "Products" at bounding box center [110, 158] width 133 height 14
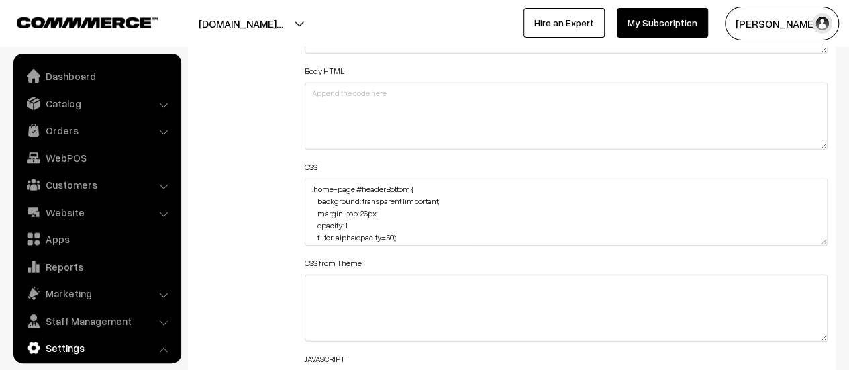
scroll to position [1678, 0]
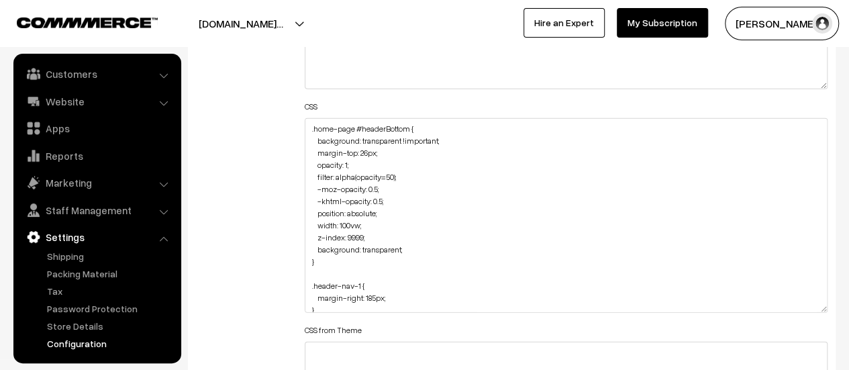
drag, startPoint x: 826, startPoint y: 181, endPoint x: 665, endPoint y: 245, distance: 172.9
click at [800, 308] on textarea ".home-page #headerBottom { background: transparent !important; margin-top: 26px…" at bounding box center [566, 215] width 523 height 195
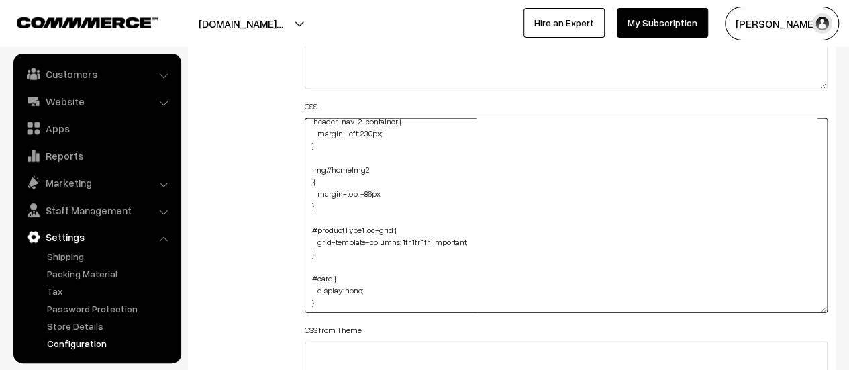
click at [411, 297] on textarea ".home-page #headerBottom { background: transparent !important; margin-top: 26px…" at bounding box center [566, 215] width 523 height 195
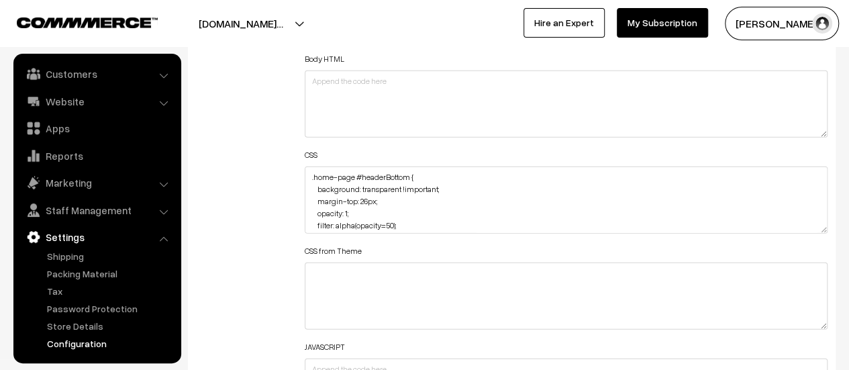
scroll to position [1678, 0]
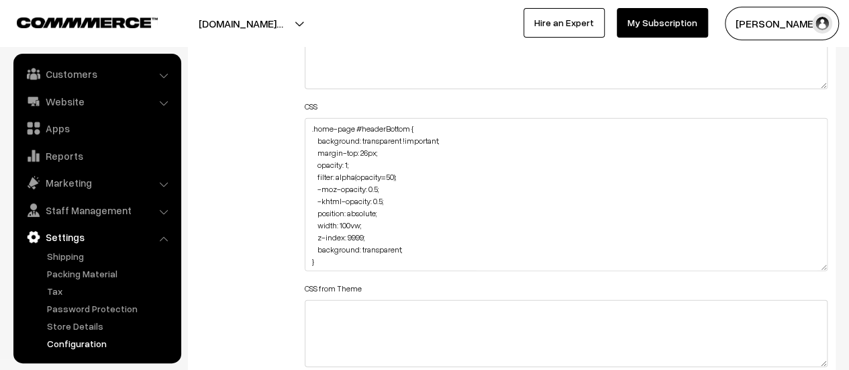
drag, startPoint x: 826, startPoint y: 175, endPoint x: 805, endPoint y: 354, distance: 179.7
click at [805, 271] on textarea ".home-page #headerBottom { background: transparent !important; margin-top: 26px…" at bounding box center [566, 194] width 523 height 153
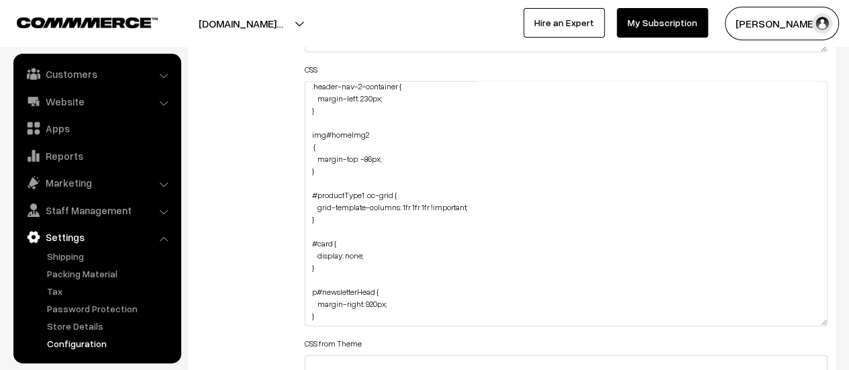
scroll to position [1745, 0]
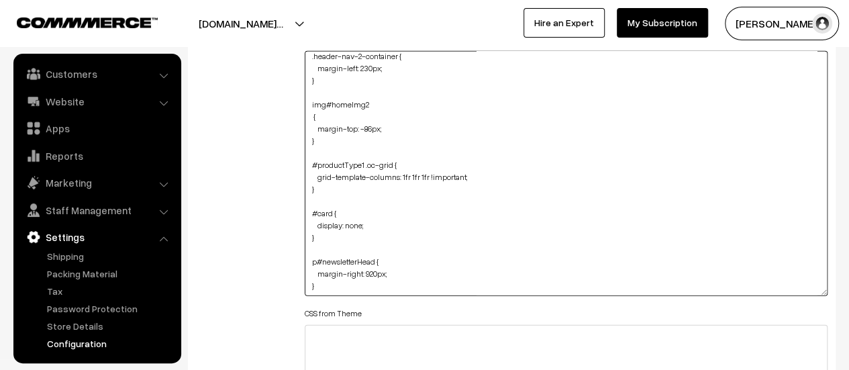
drag, startPoint x: 319, startPoint y: 281, endPoint x: 308, endPoint y: 254, distance: 29.2
click at [308, 254] on textarea ".home-page #headerBottom { background: transparent !important; margin-top: 26px…" at bounding box center [566, 173] width 523 height 245
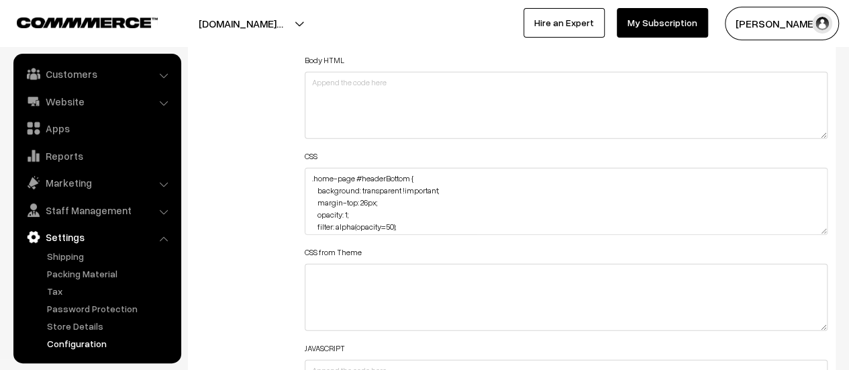
scroll to position [1678, 0]
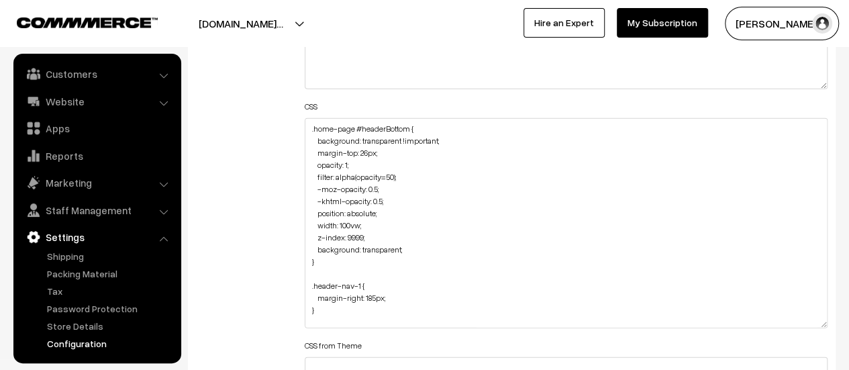
drag, startPoint x: 822, startPoint y: 179, endPoint x: 823, endPoint y: 338, distance: 158.4
click at [823, 328] on textarea ".home-page #headerBottom { background: transparent !important; margin-top: 26px…" at bounding box center [566, 223] width 523 height 210
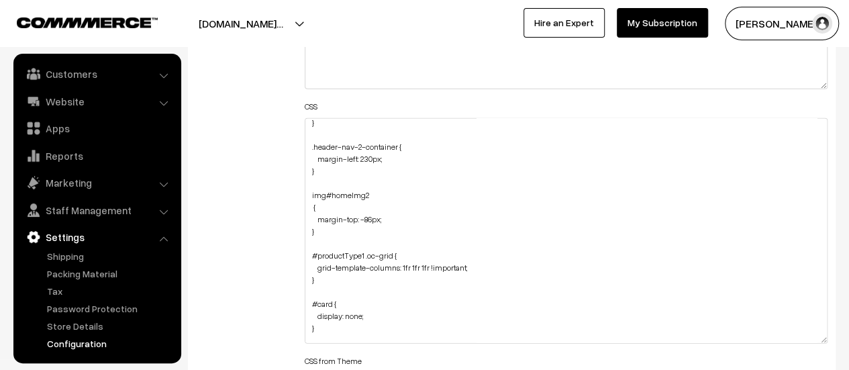
scroll to position [242, 0]
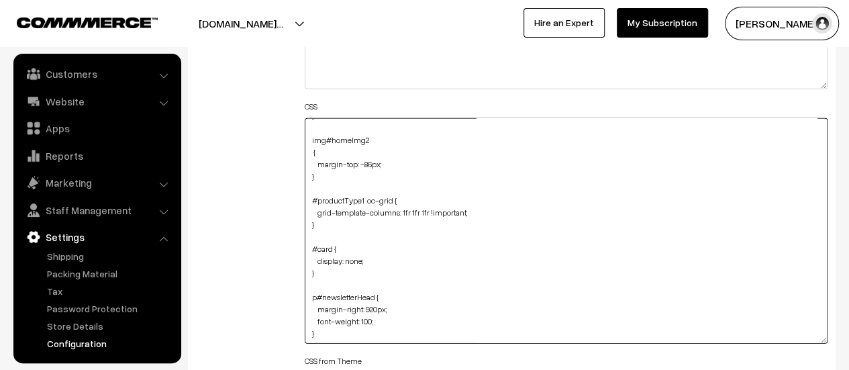
click at [372, 317] on textarea ".home-page #headerBottom { background: transparent !important; margin-top: 26px…" at bounding box center [566, 231] width 523 height 226
type textarea ".home-page #headerBottom { background: transparent !important; margin-top: 26px…"
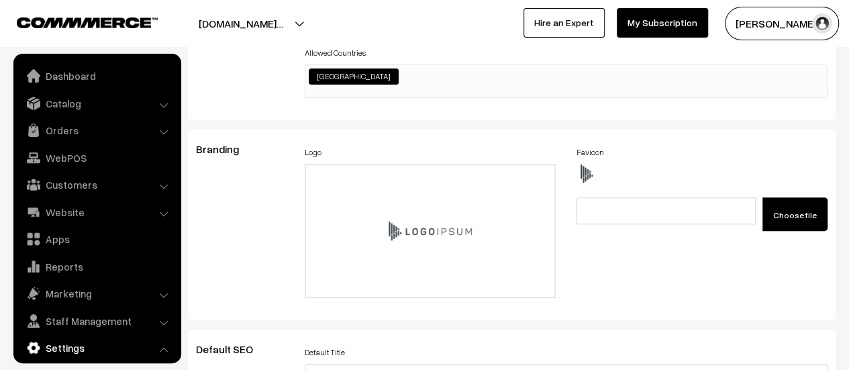
drag, startPoint x: 74, startPoint y: 105, endPoint x: 68, endPoint y: 134, distance: 28.8
click at [74, 105] on link "Catalog" at bounding box center [97, 103] width 160 height 24
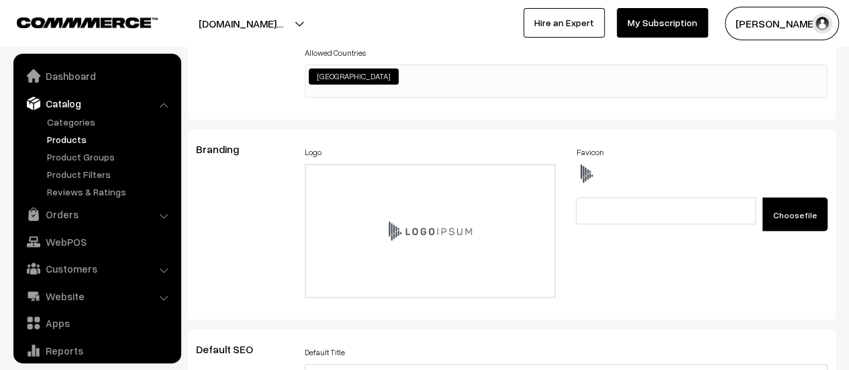
click at [70, 140] on link "Products" at bounding box center [110, 139] width 133 height 14
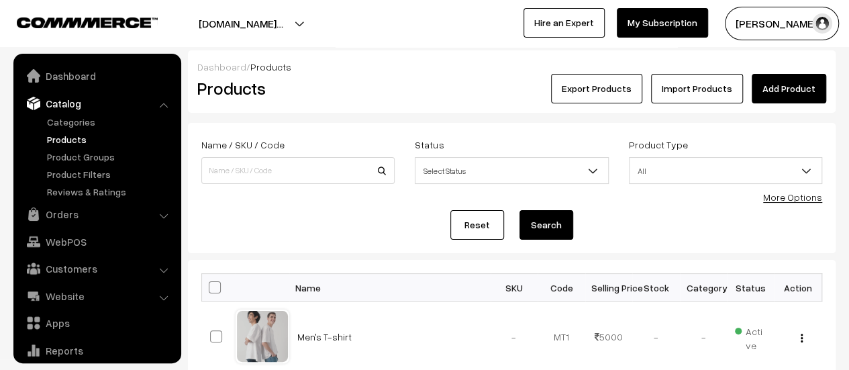
scroll to position [37, 0]
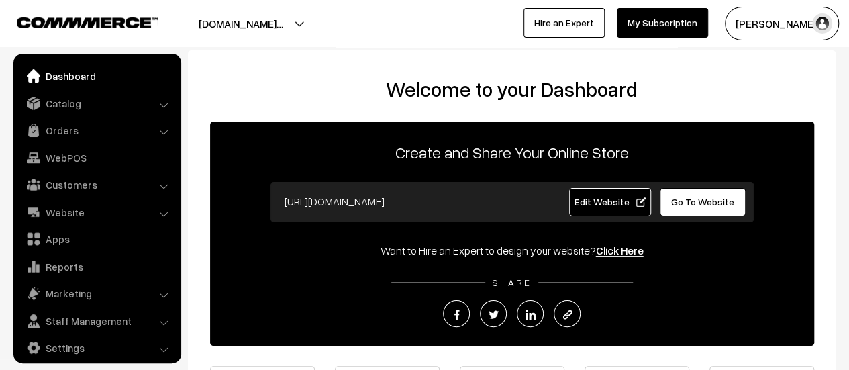
scroll to position [9, 0]
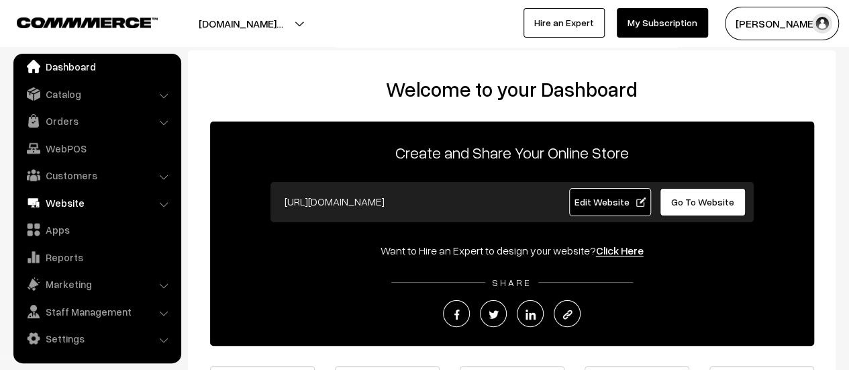
click at [72, 207] on link "Website" at bounding box center [97, 203] width 160 height 24
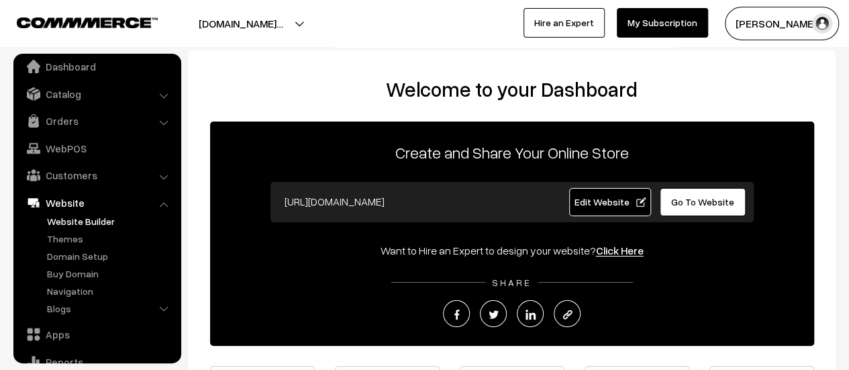
click at [73, 219] on link "Website Builder" at bounding box center [110, 221] width 133 height 14
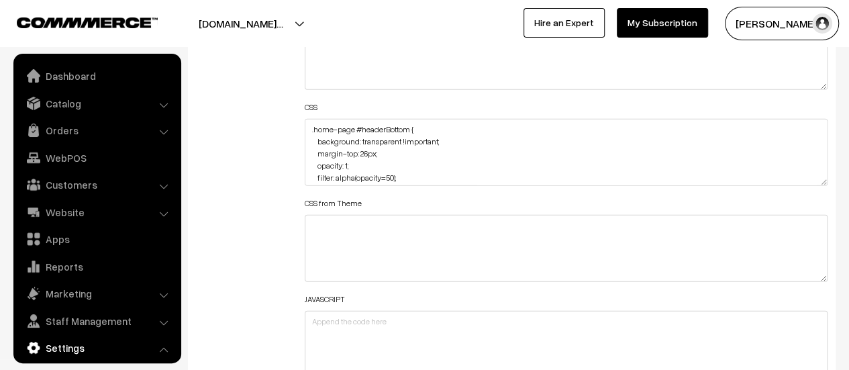
scroll to position [1080, 0]
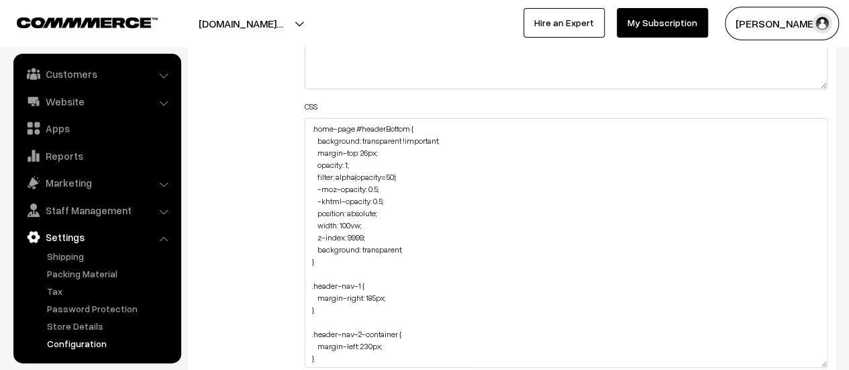
drag, startPoint x: 824, startPoint y: 181, endPoint x: 794, endPoint y: 364, distance: 186.4
click at [794, 364] on textarea ".home-page #headerBottom { background: transparent !important; margin-top: 26px…" at bounding box center [566, 243] width 523 height 250
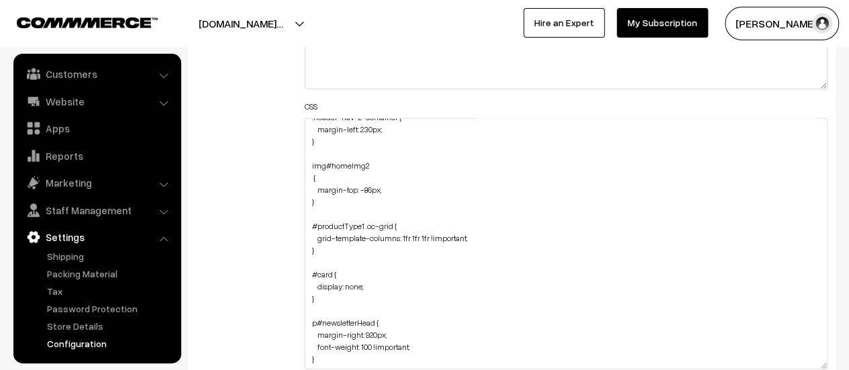
scroll to position [1812, 0]
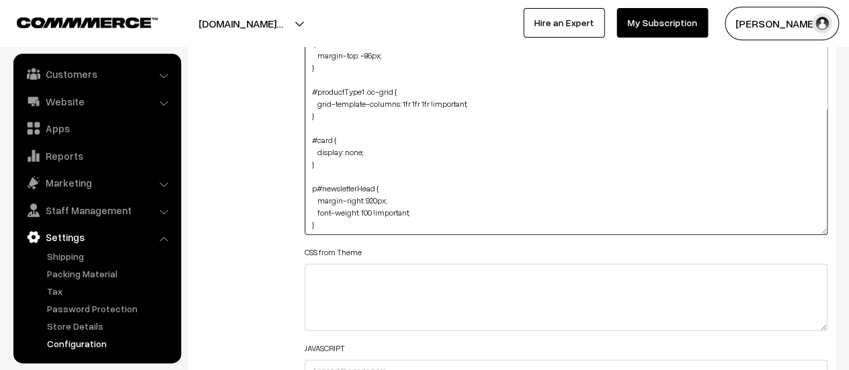
click at [376, 221] on textarea ".home-page #headerBottom { background: transparent !important; margin-top: 26px…" at bounding box center [566, 109] width 523 height 251
paste textarea "p#newsletterSubHead { margin-right: 795px; }"
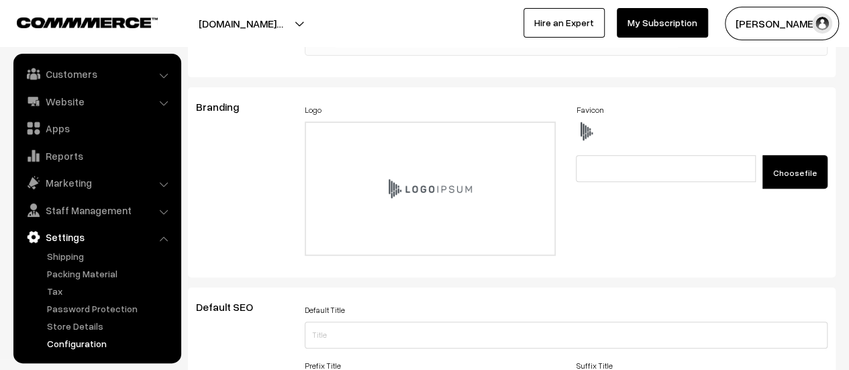
scroll to position [0, 0]
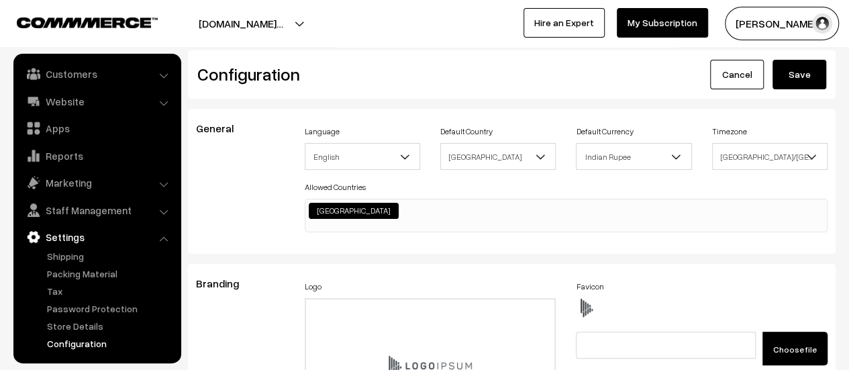
type textarea ".home-page #headerBottom { background: transparent !important; margin-top: 26px…"
click at [798, 69] on button "Save" at bounding box center [800, 75] width 54 height 30
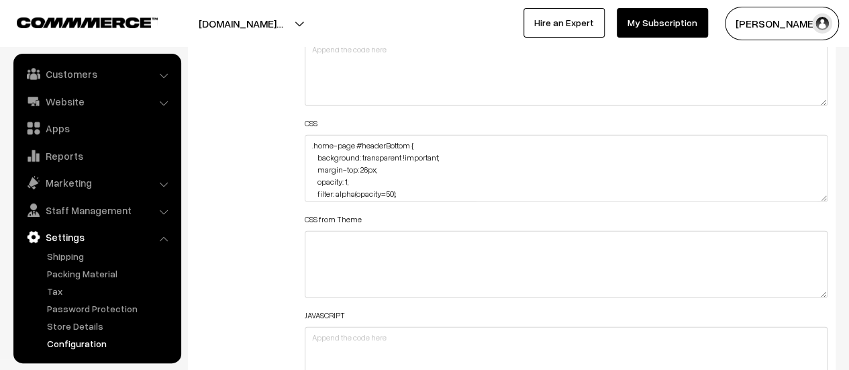
scroll to position [1745, 0]
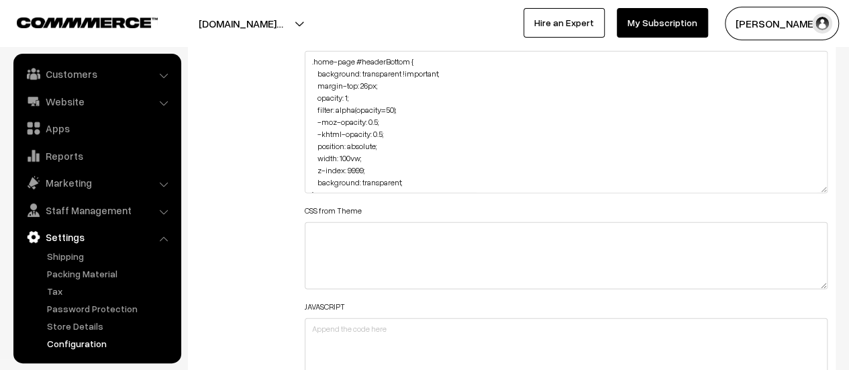
drag, startPoint x: 822, startPoint y: 112, endPoint x: 664, endPoint y: 235, distance: 199.4
click at [805, 193] on textarea ".home-page #headerBottom { background: transparent !important; margin-top: 26px…" at bounding box center [566, 122] width 523 height 142
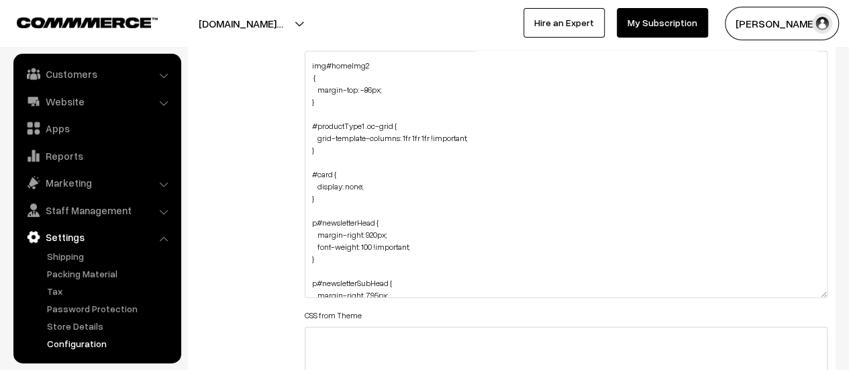
scroll to position [269, 0]
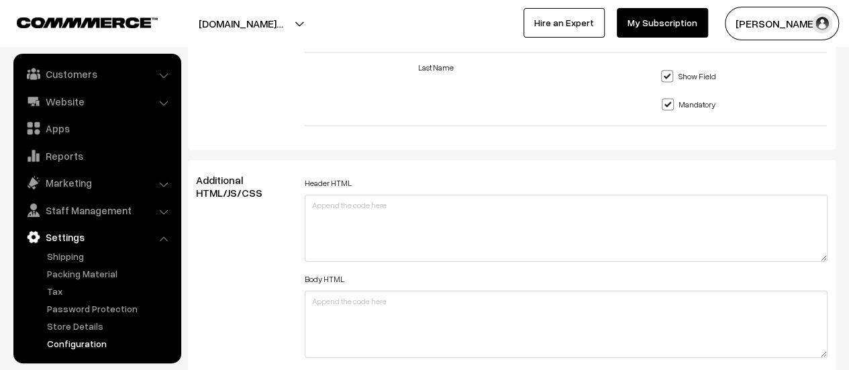
scroll to position [1611, 0]
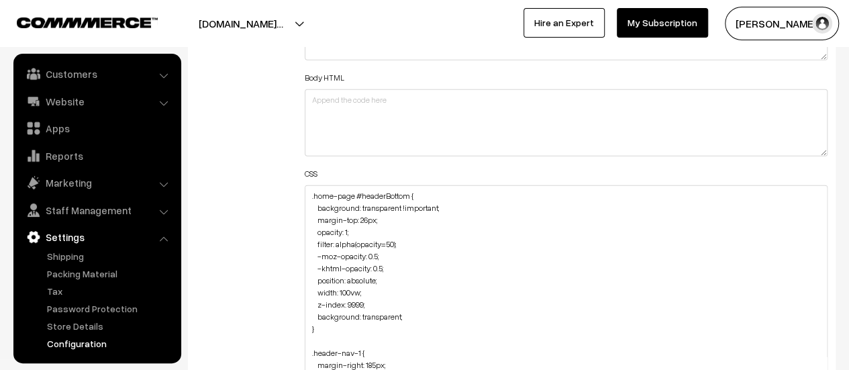
drag, startPoint x: 822, startPoint y: 248, endPoint x: 807, endPoint y: 399, distance: 151.7
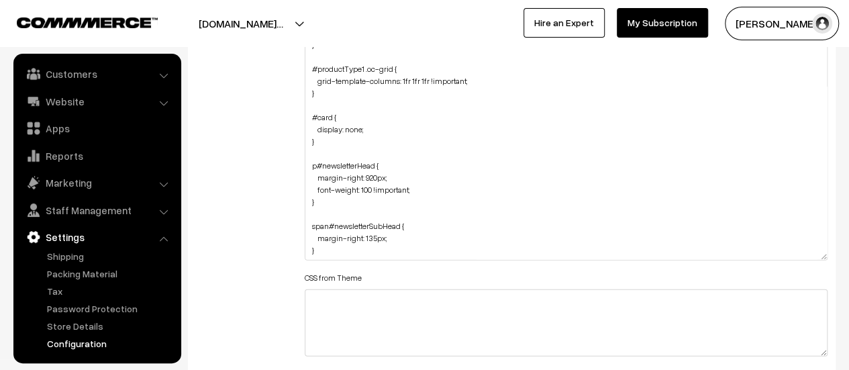
scroll to position [1745, 0]
